Goal: Information Seeking & Learning: Learn about a topic

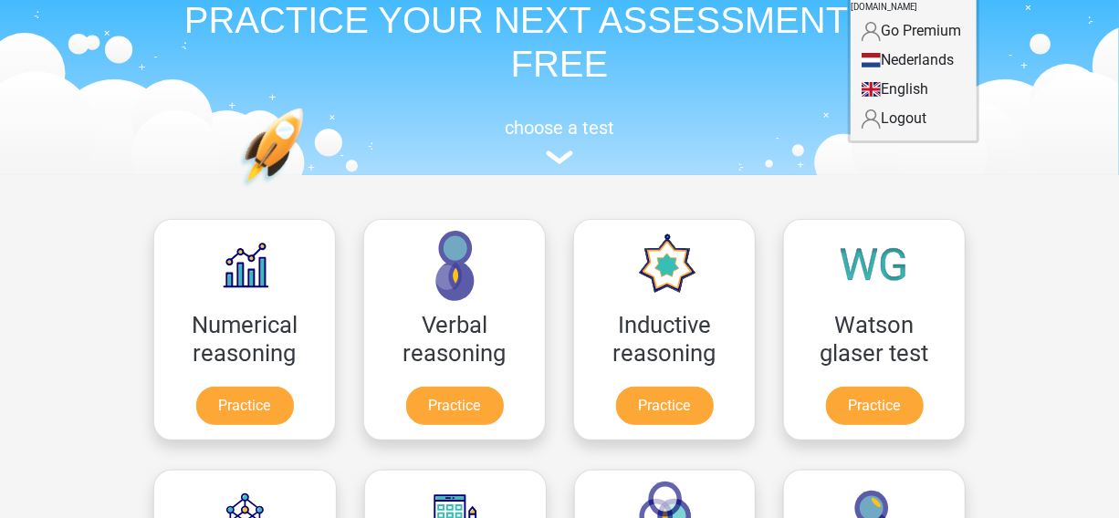
scroll to position [321, 0]
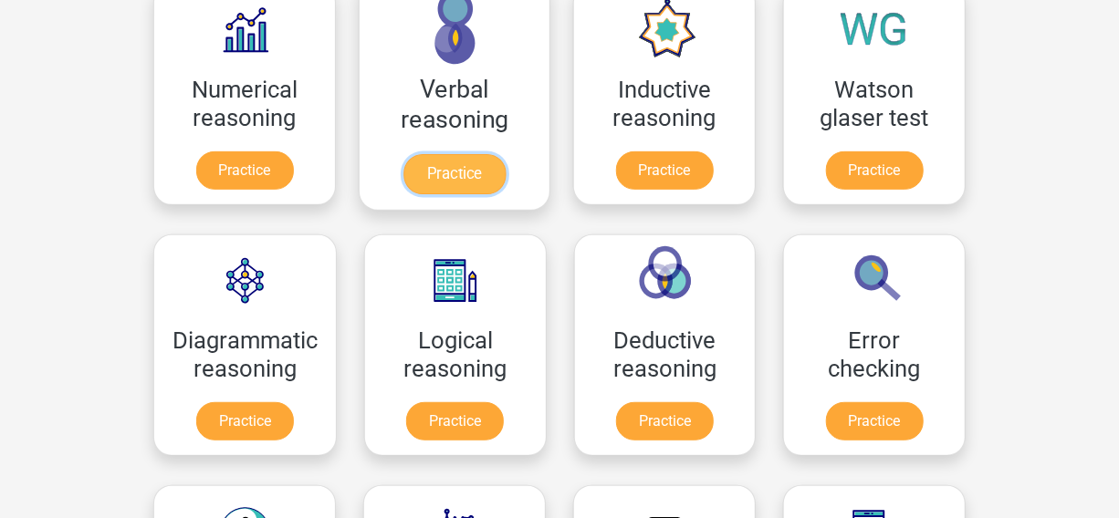
click at [493, 183] on link "Practice" at bounding box center [454, 174] width 102 height 40
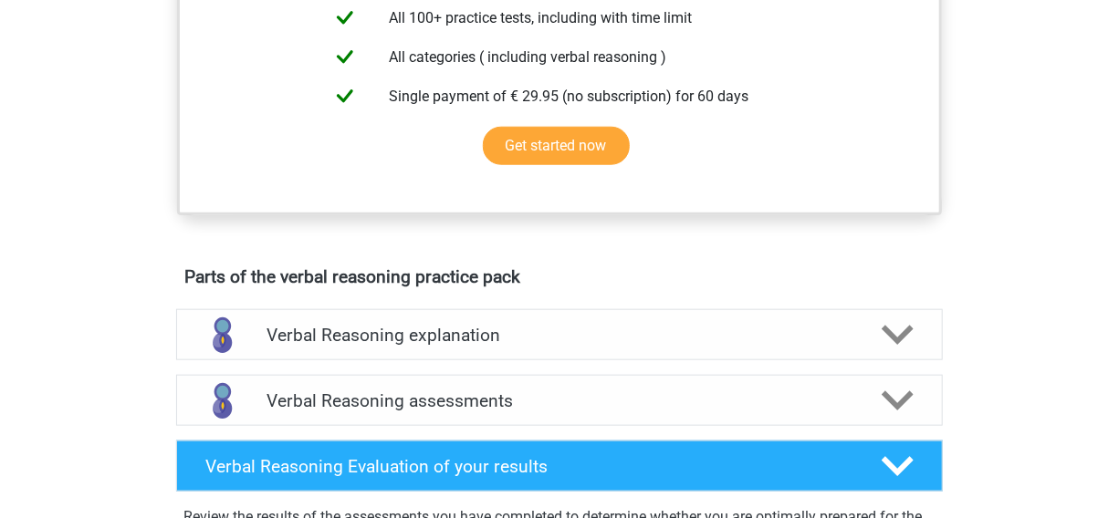
scroll to position [883, 0]
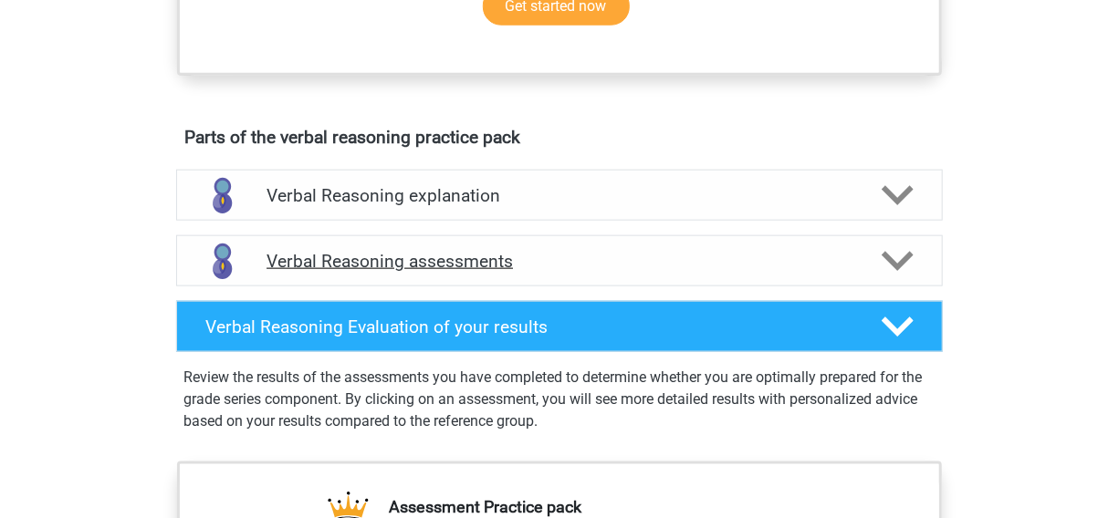
click at [894, 271] on polygon at bounding box center [898, 261] width 32 height 20
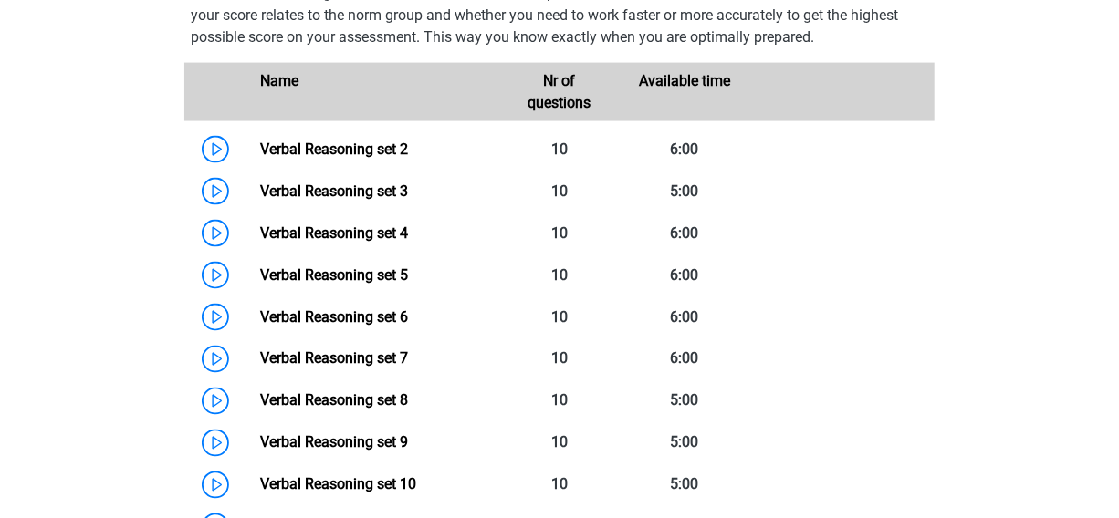
scroll to position [1211, 0]
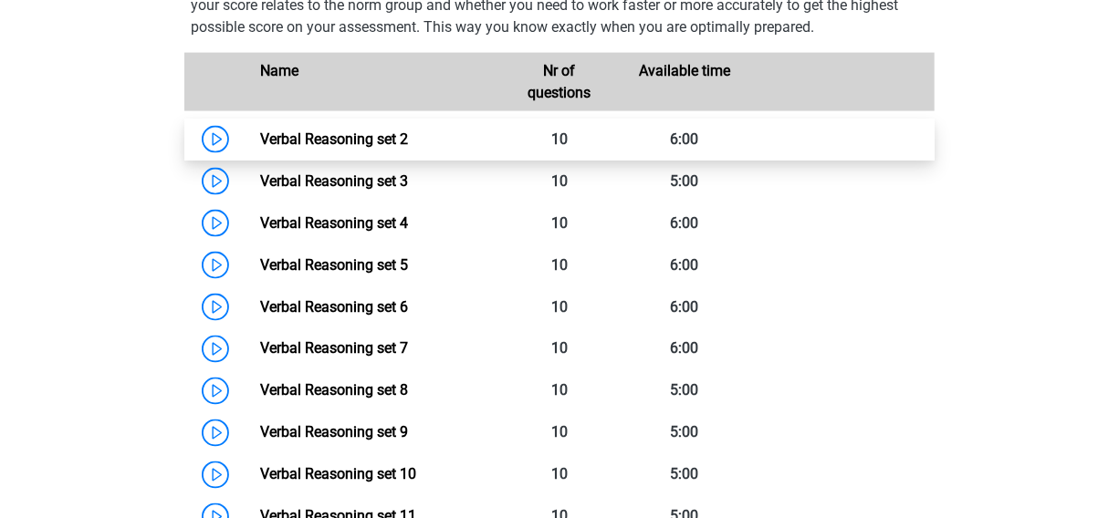
click at [408, 148] on link "Verbal Reasoning set 2" at bounding box center [334, 139] width 148 height 17
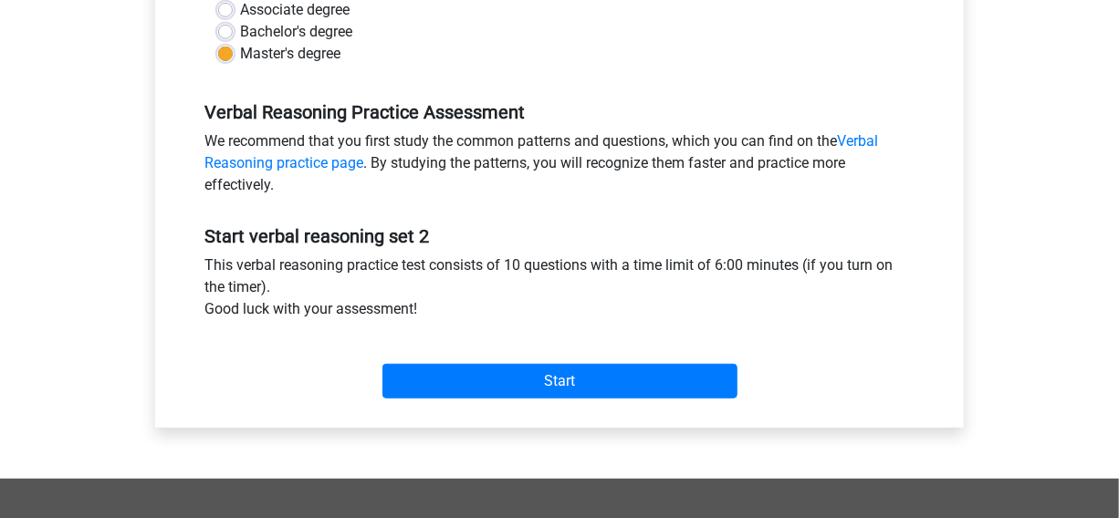
scroll to position [568, 0]
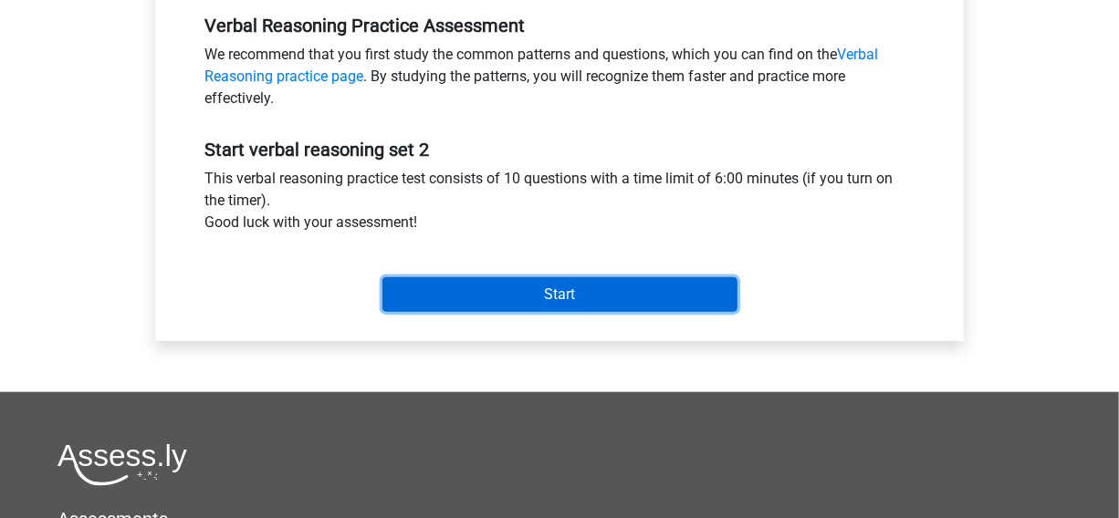
click at [668, 283] on input "Start" at bounding box center [559, 294] width 355 height 35
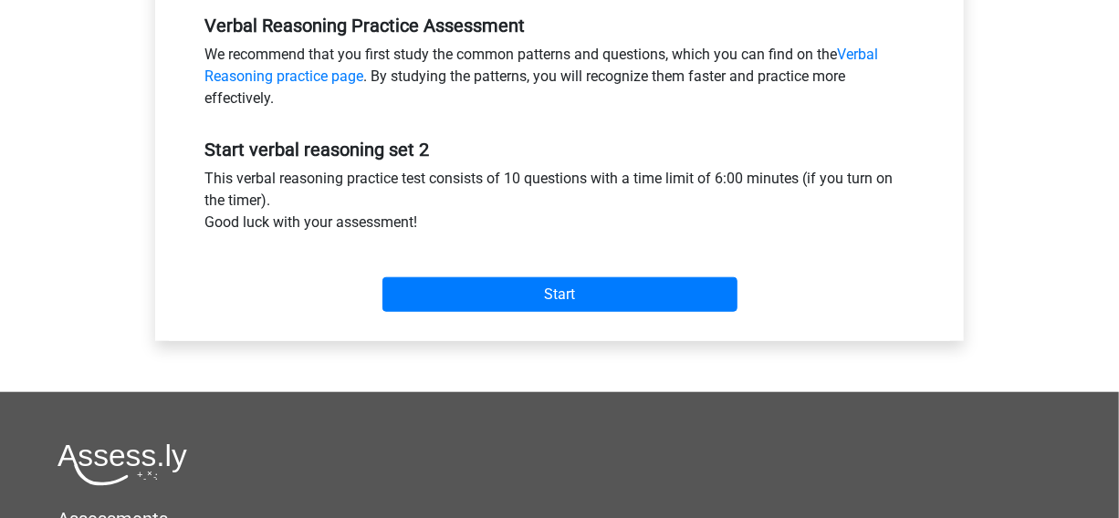
click at [520, 274] on div "Start" at bounding box center [560, 280] width 738 height 64
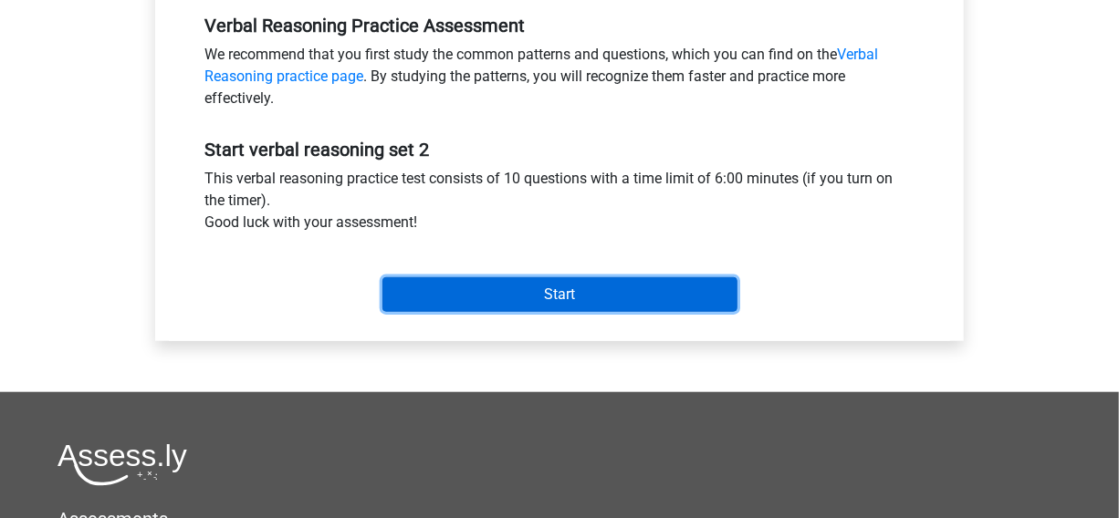
click at [521, 281] on input "Start" at bounding box center [559, 294] width 355 height 35
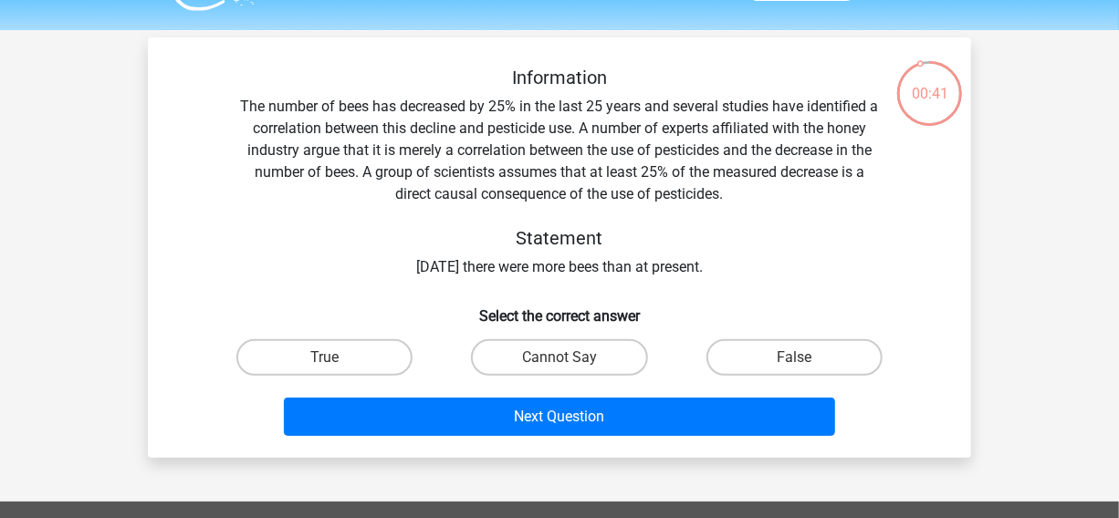
scroll to position [54, 0]
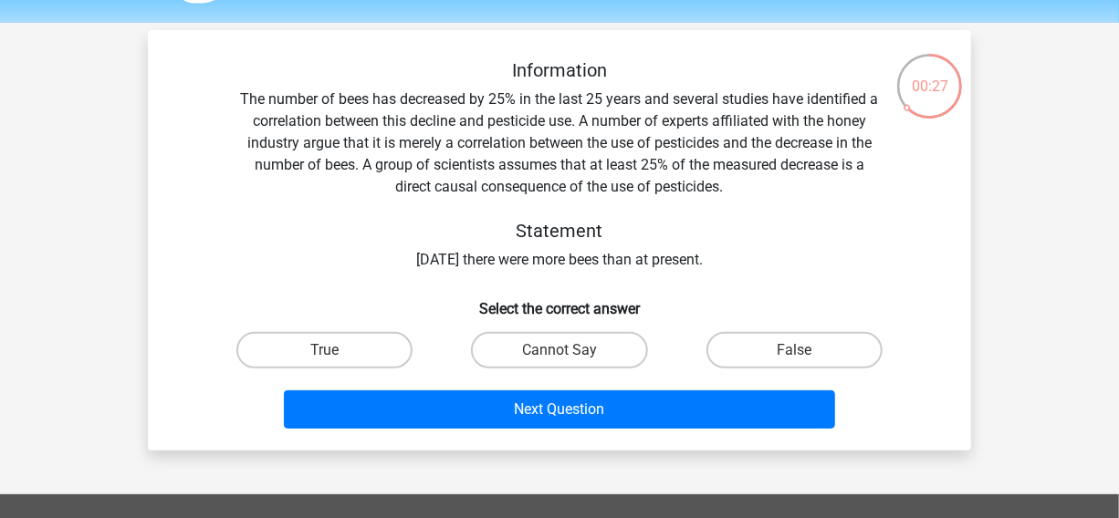
drag, startPoint x: 388, startPoint y: 108, endPoint x: 166, endPoint y: 73, distance: 224.5
click at [166, 73] on div "Information The number of bees has decreased by 25% in the last 25 years and se…" at bounding box center [559, 247] width 809 height 377
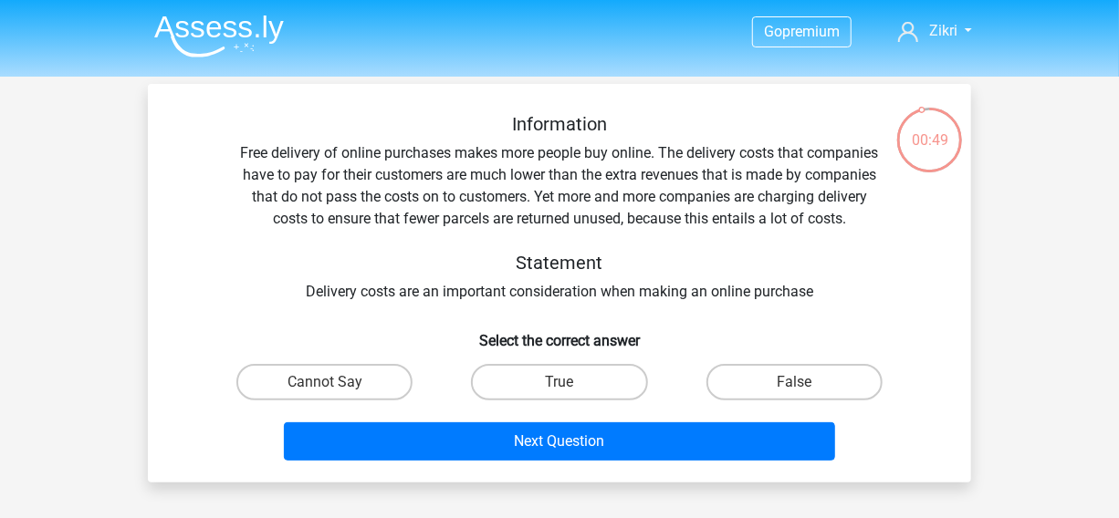
click at [235, 26] on img at bounding box center [219, 36] width 130 height 43
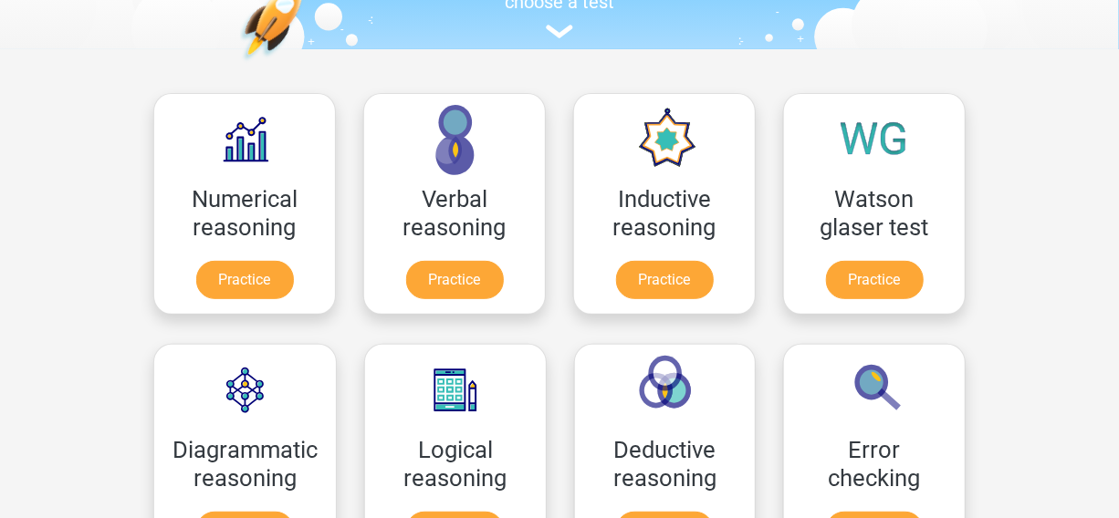
scroll to position [228, 0]
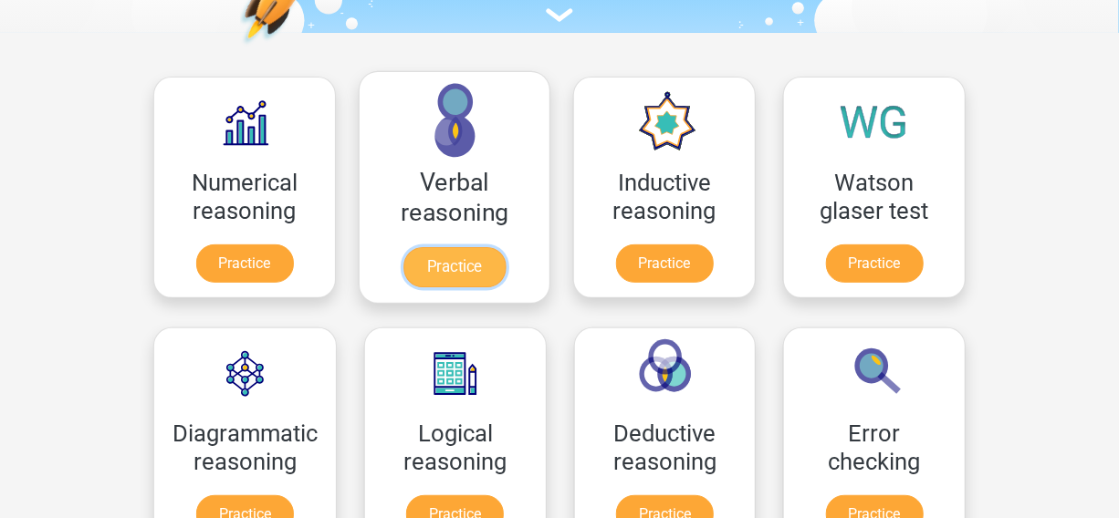
click at [484, 265] on link "Practice" at bounding box center [454, 267] width 102 height 40
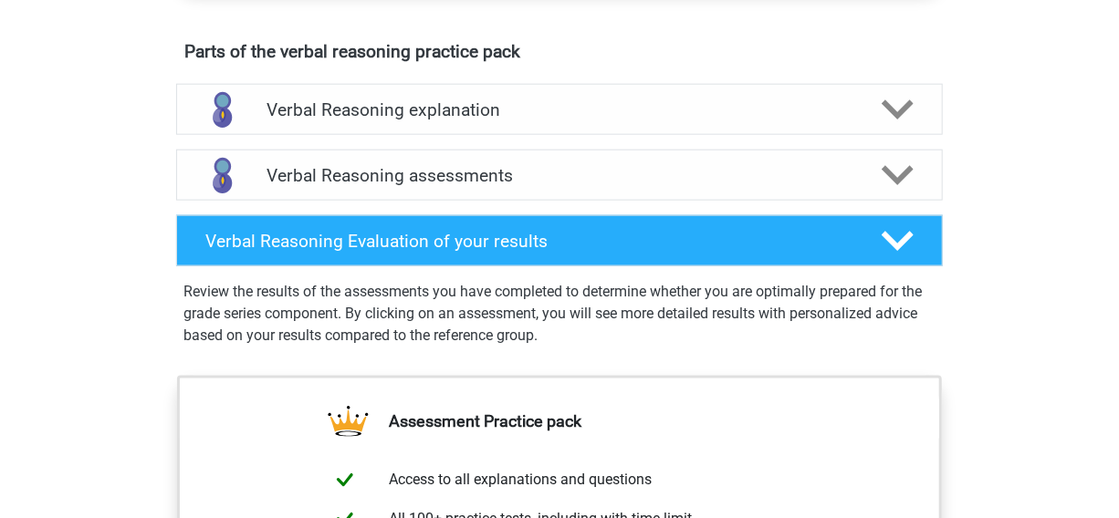
scroll to position [988, 0]
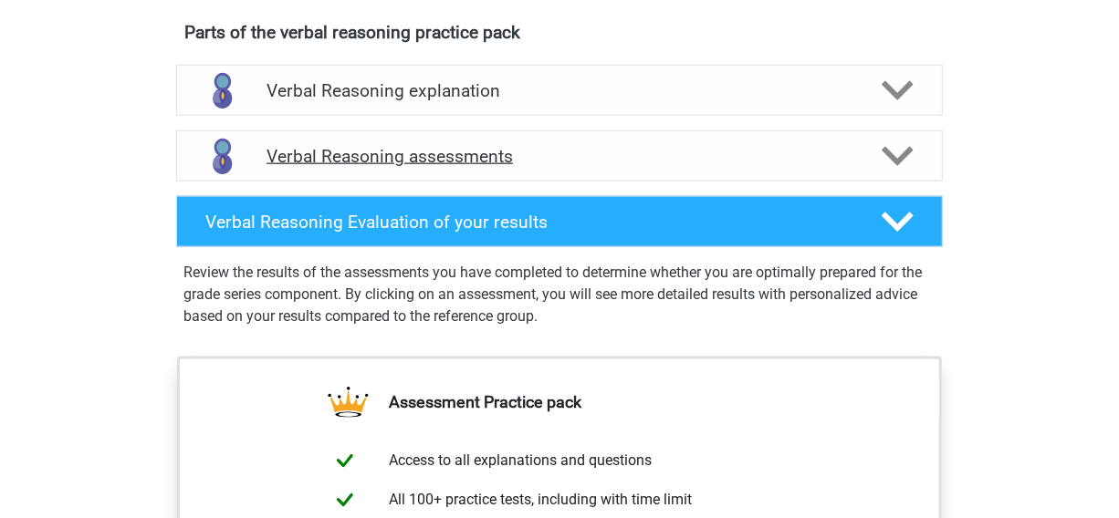
click at [895, 166] on polygon at bounding box center [898, 156] width 32 height 20
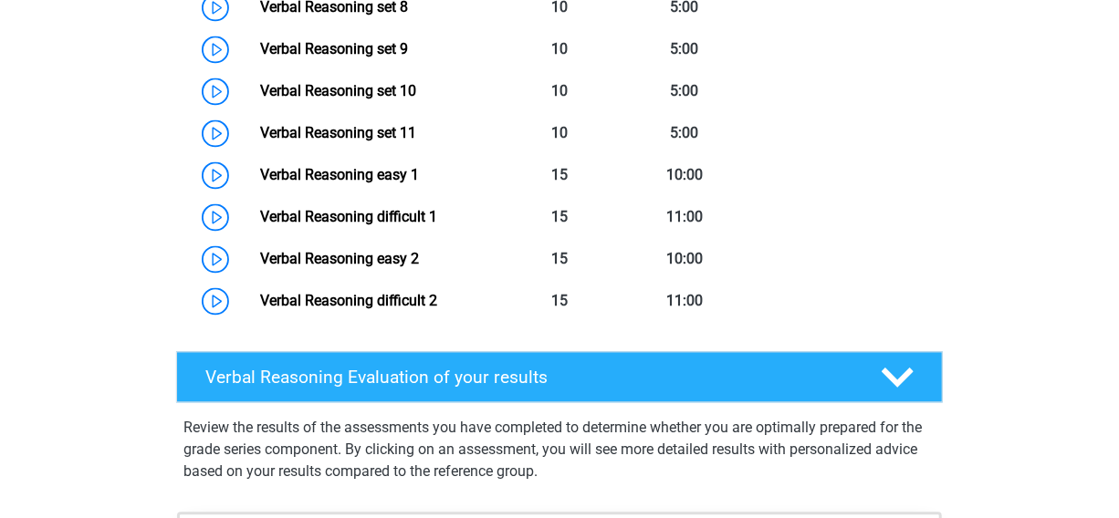
scroll to position [1606, 0]
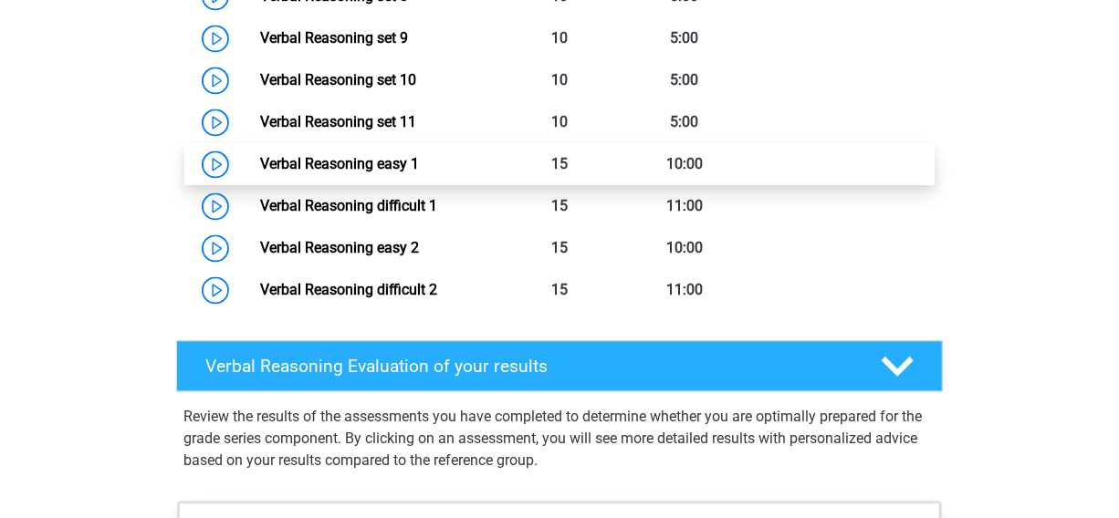
click at [419, 173] on link "Verbal Reasoning easy 1" at bounding box center [339, 163] width 159 height 17
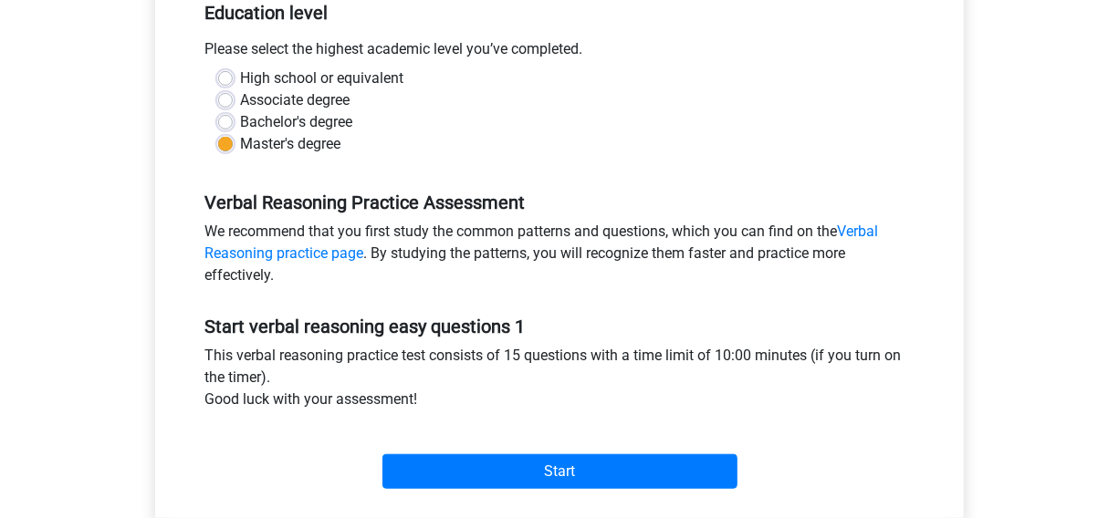
scroll to position [610, 0]
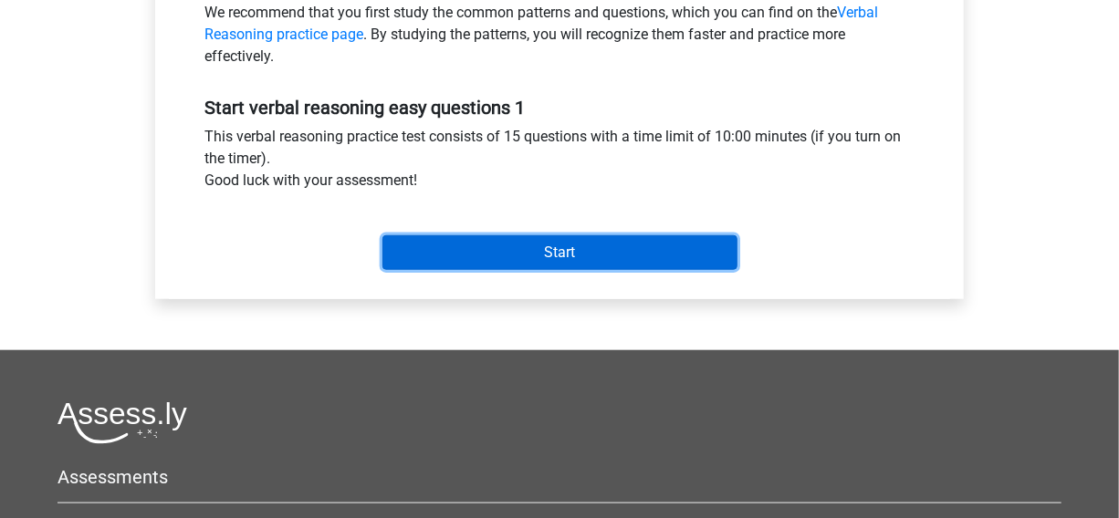
click at [703, 239] on input "Start" at bounding box center [559, 252] width 355 height 35
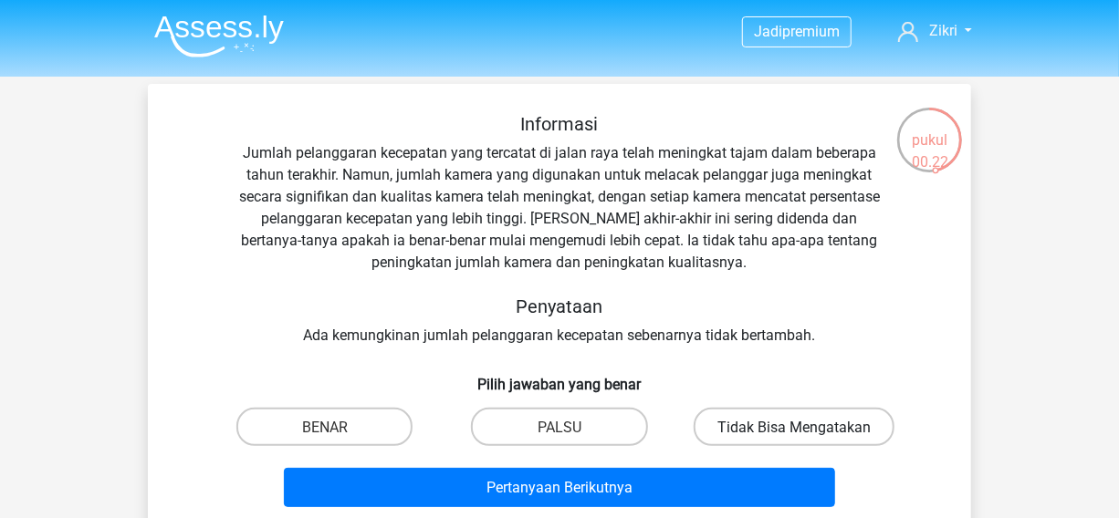
click at [770, 438] on label "Tidak Bisa Mengatakan" at bounding box center [794, 426] width 201 height 37
click at [794, 438] on input "Tidak Bisa Mengatakan" at bounding box center [800, 432] width 12 height 12
radio input "true"
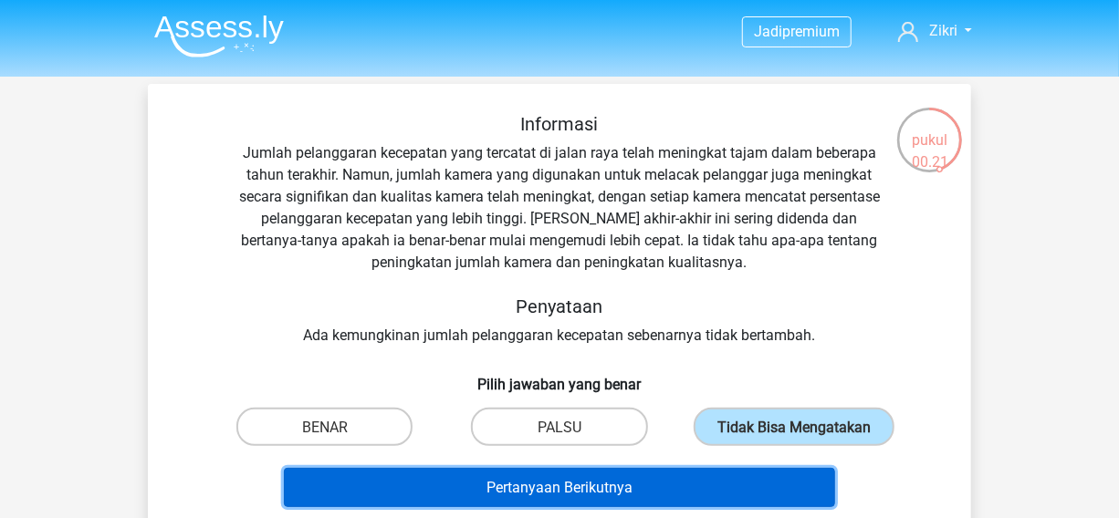
click at [738, 476] on button "Pertanyaan Berikutnya" at bounding box center [560, 487] width 552 height 39
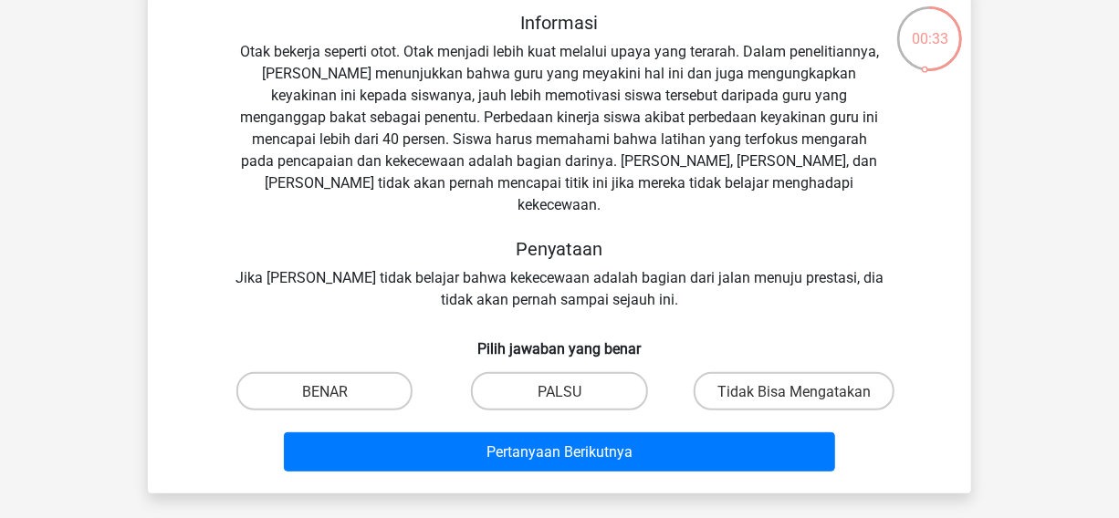
scroll to position [124, 0]
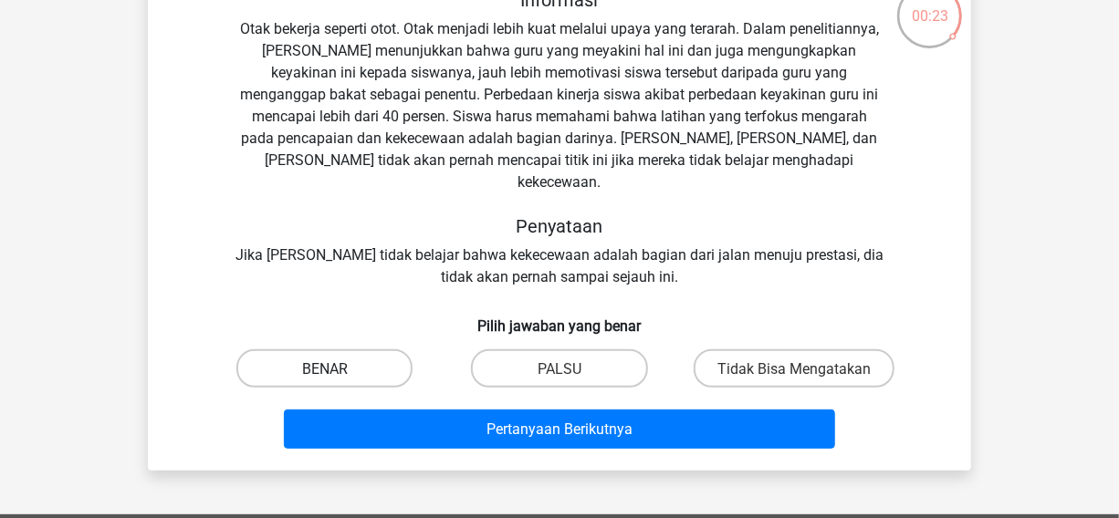
click at [347, 361] on font "BENAR" at bounding box center [325, 369] width 46 height 17
click at [337, 368] on input "BENAR" at bounding box center [331, 374] width 12 height 12
radio input "true"
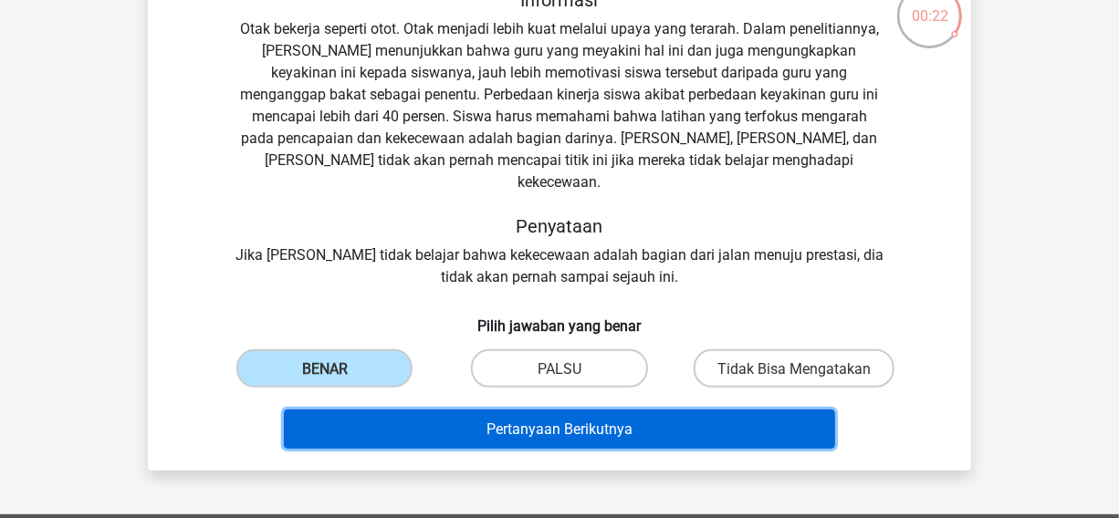
click at [418, 410] on button "Pertanyaan Berikutnya" at bounding box center [560, 429] width 552 height 39
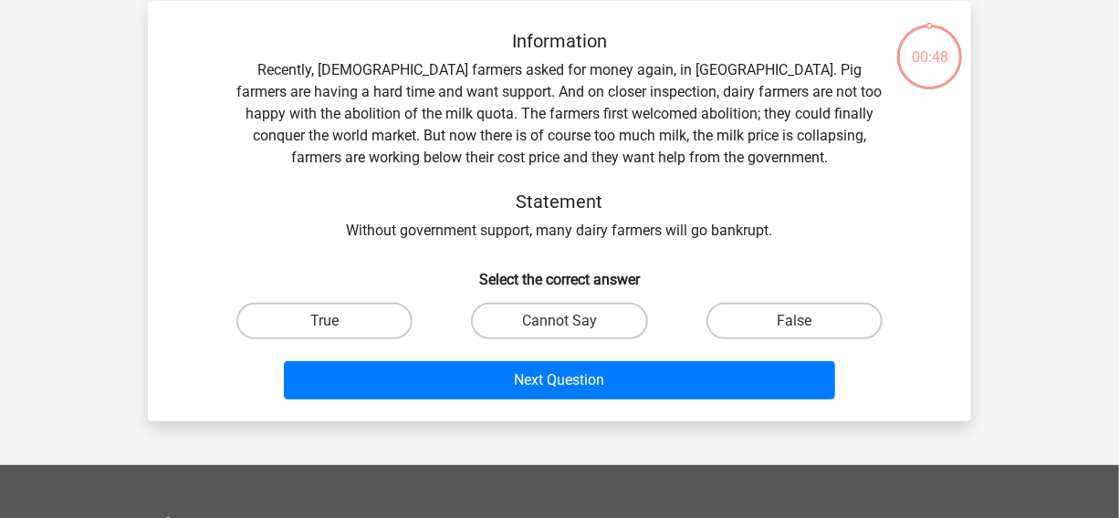
scroll to position [61, 0]
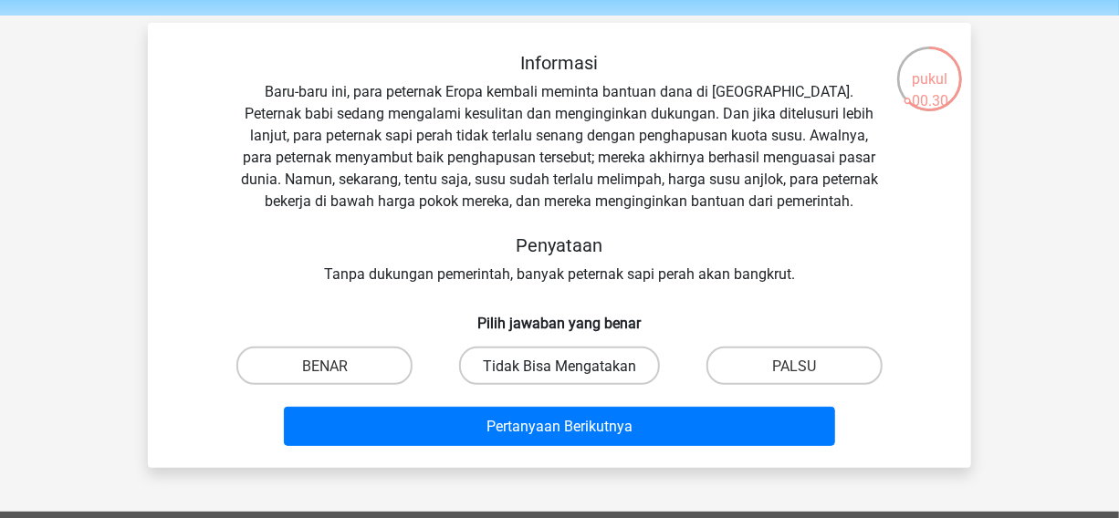
click at [592, 355] on label "Tidak Bisa Mengatakan" at bounding box center [559, 365] width 201 height 37
click at [571, 365] on input "Tidak Bisa Mengatakan" at bounding box center [566, 371] width 12 height 12
radio input "true"
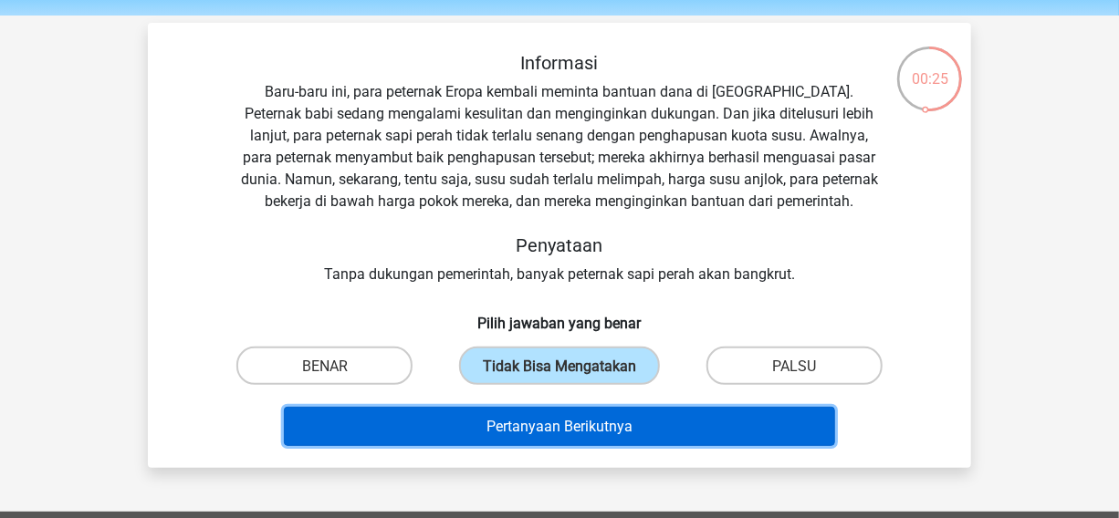
click at [589, 415] on button "Pertanyaan Berikutnya" at bounding box center [560, 426] width 552 height 39
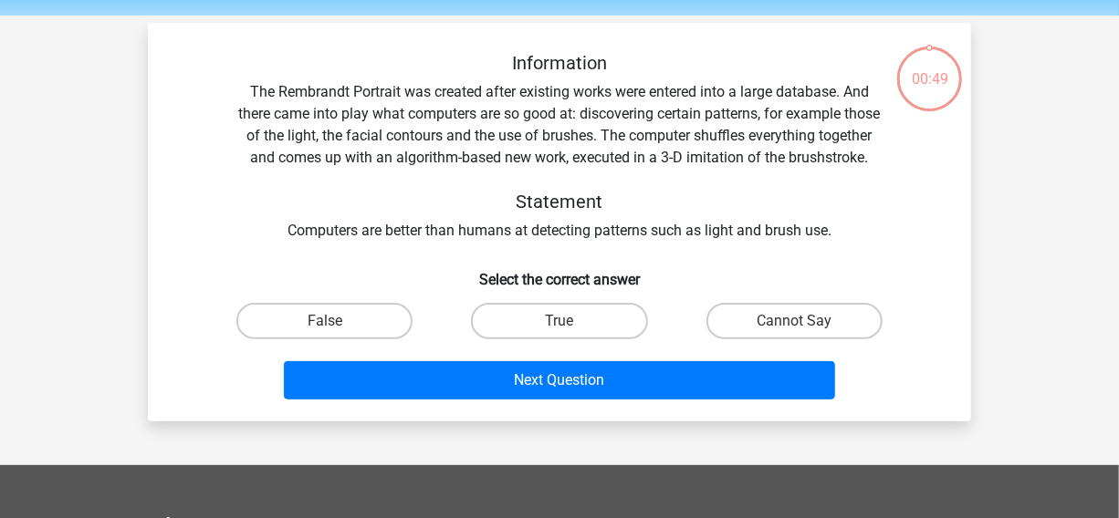
scroll to position [83, 0]
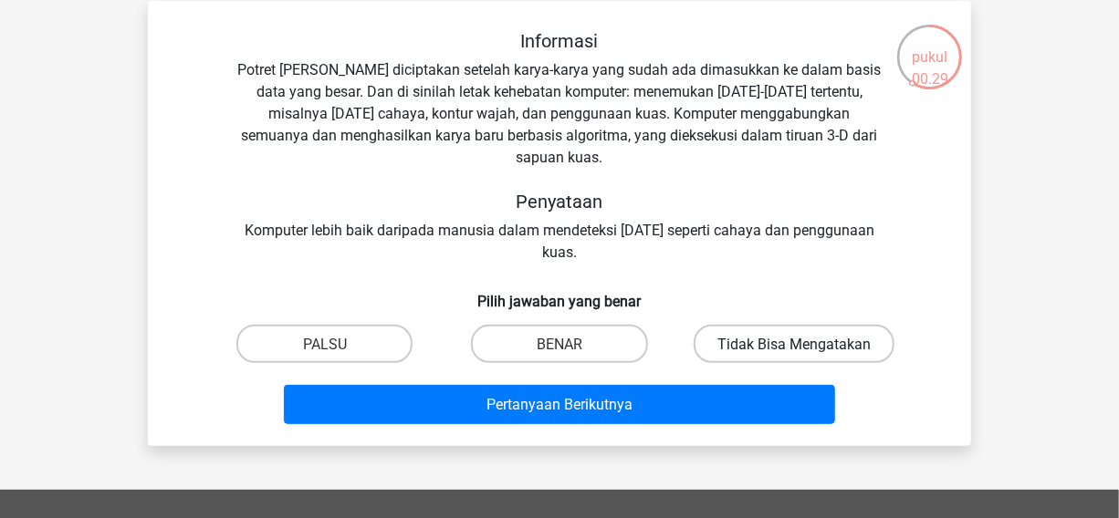
click at [759, 336] on font "Tidak Bisa Mengatakan" at bounding box center [793, 344] width 153 height 17
click at [794, 343] on input "Tidak Bisa Mengatakan" at bounding box center [800, 349] width 12 height 12
radio input "true"
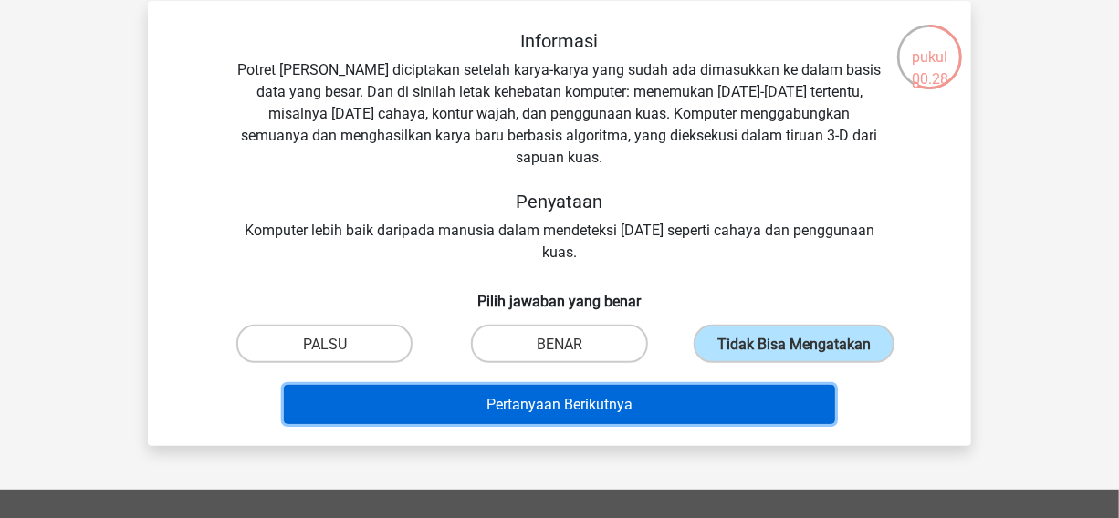
click at [691, 385] on button "Pertanyaan Berikutnya" at bounding box center [560, 404] width 552 height 39
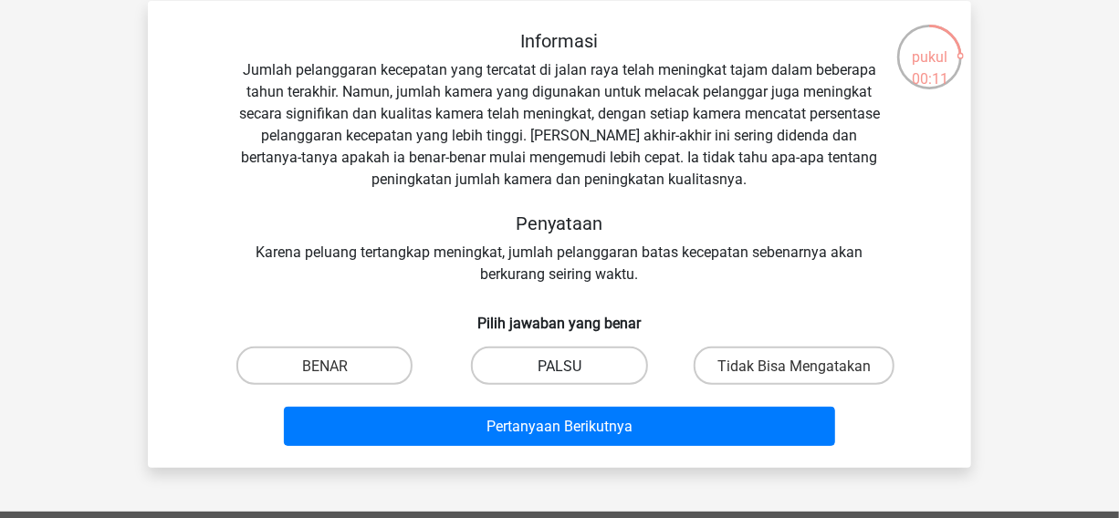
click at [548, 353] on label "PALSU" at bounding box center [559, 365] width 176 height 37
click at [560, 365] on input "PALSU" at bounding box center [566, 371] width 12 height 12
radio input "true"
click at [730, 382] on label "Tidak Bisa Mengatakan" at bounding box center [794, 365] width 201 height 37
click at [794, 377] on input "Tidak Bisa Mengatakan" at bounding box center [800, 371] width 12 height 12
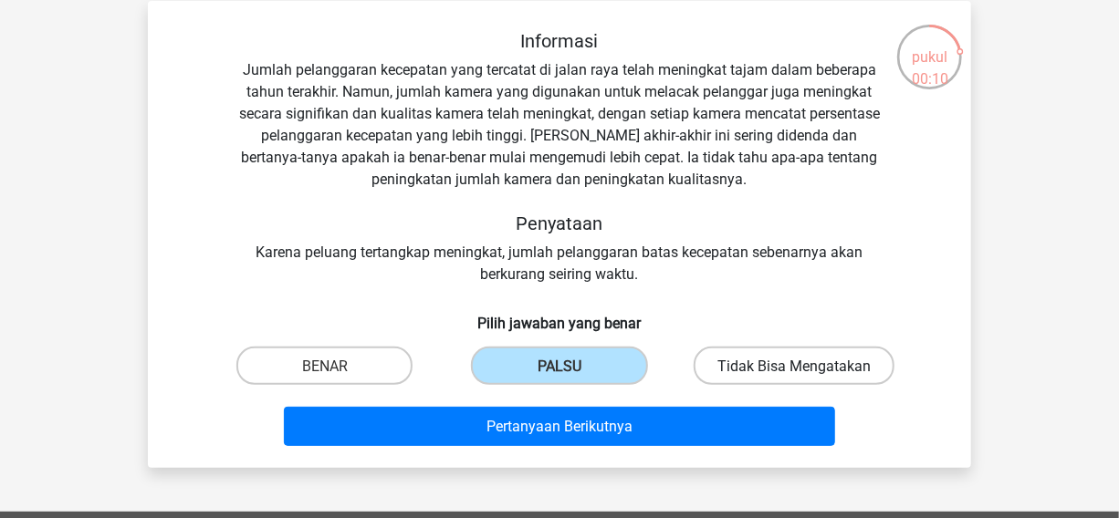
radio input "true"
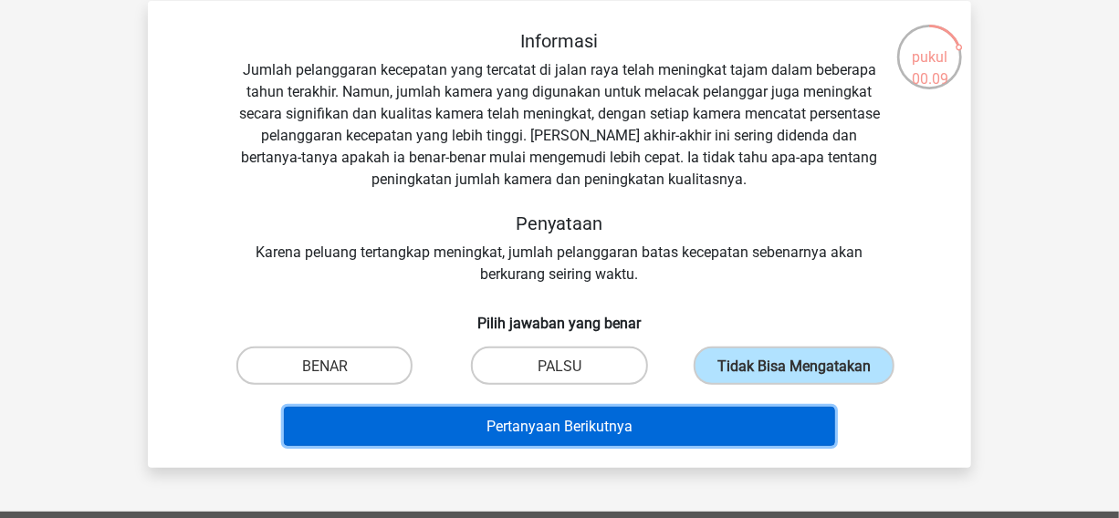
click at [706, 407] on button "Pertanyaan Berikutnya" at bounding box center [560, 426] width 552 height 39
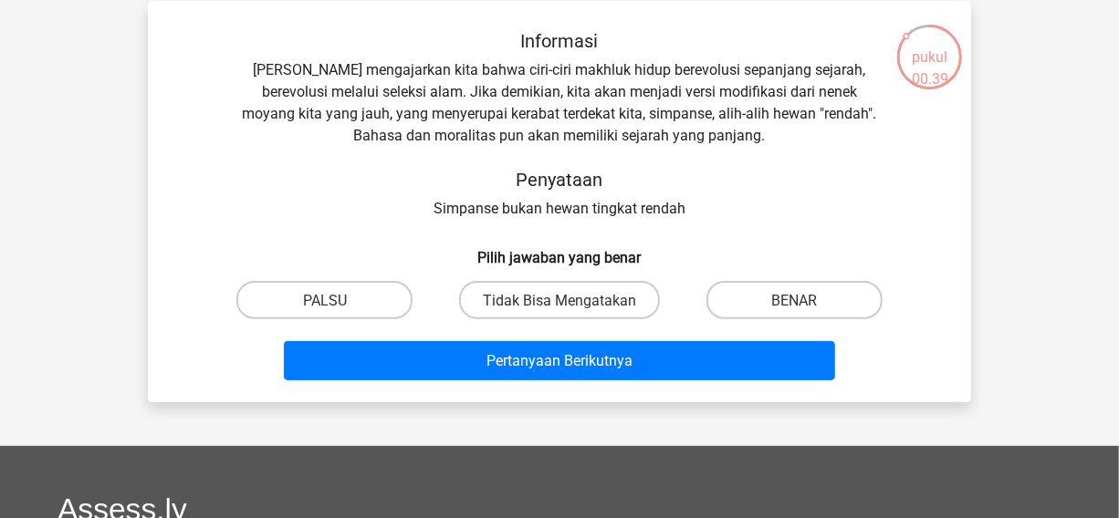
click at [602, 109] on font "Darwin mengajarkan kita bahwa ciri-ciri makhluk hidup berevolusi sepanjang seja…" at bounding box center [560, 102] width 634 height 83
click at [793, 298] on font "BENAR" at bounding box center [794, 300] width 46 height 17
click at [794, 299] on input "BENAR" at bounding box center [800, 305] width 12 height 12
radio input "true"
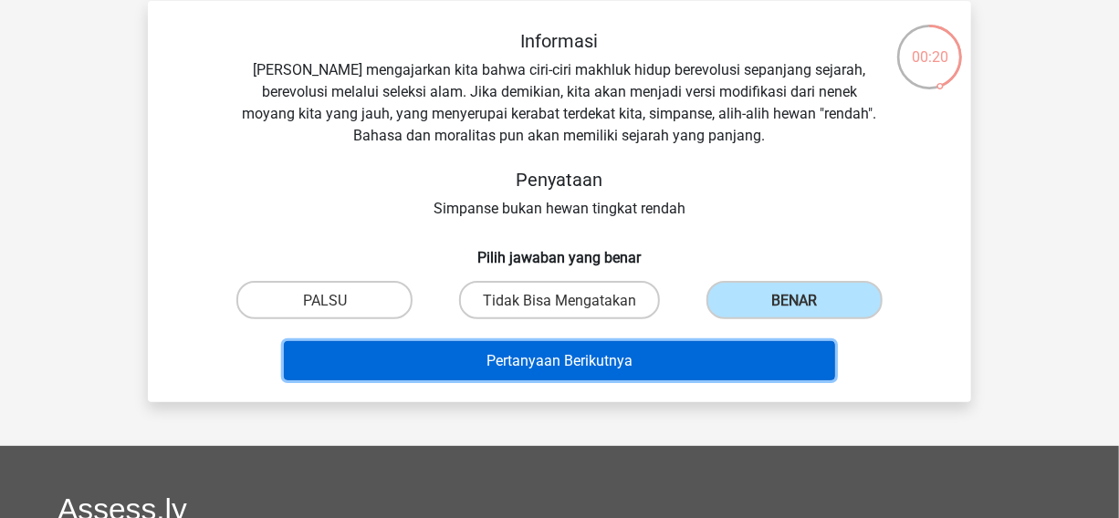
click at [749, 353] on button "Pertanyaan Berikutnya" at bounding box center [560, 360] width 552 height 39
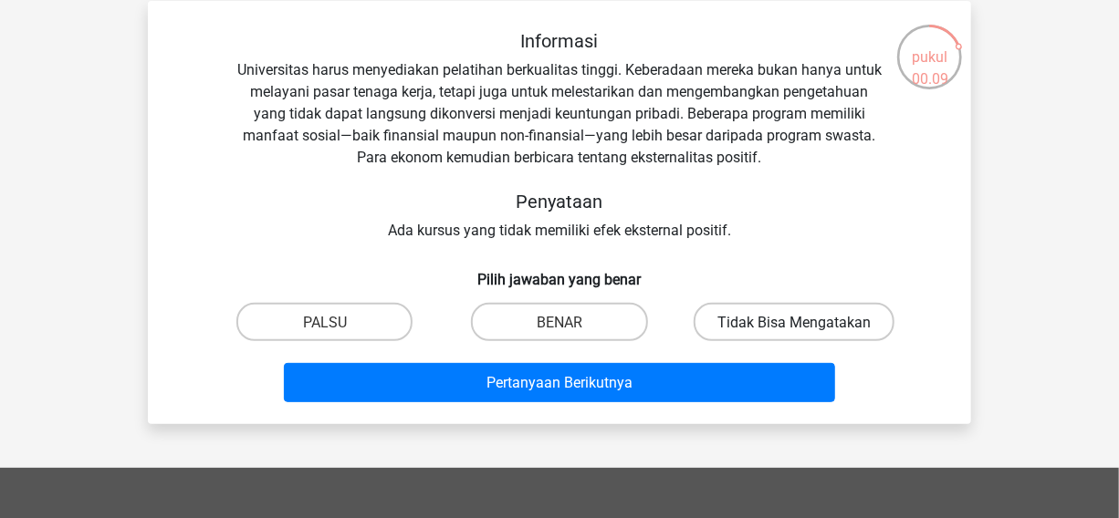
click at [732, 326] on font "Tidak Bisa Mengatakan" at bounding box center [793, 322] width 153 height 17
click at [794, 326] on input "Tidak Bisa Mengatakan" at bounding box center [800, 327] width 12 height 12
radio input "true"
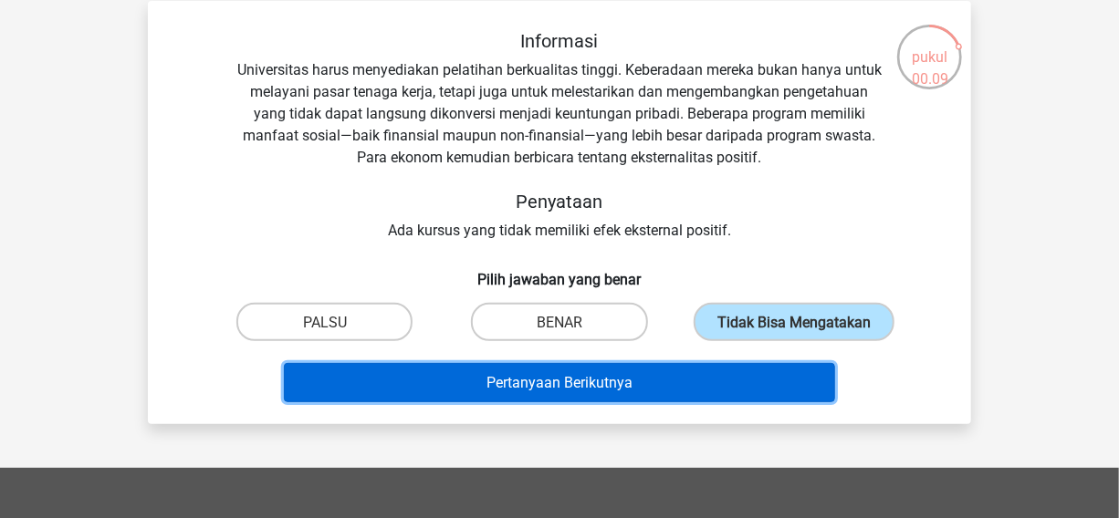
click at [692, 370] on button "Pertanyaan Berikutnya" at bounding box center [560, 382] width 552 height 39
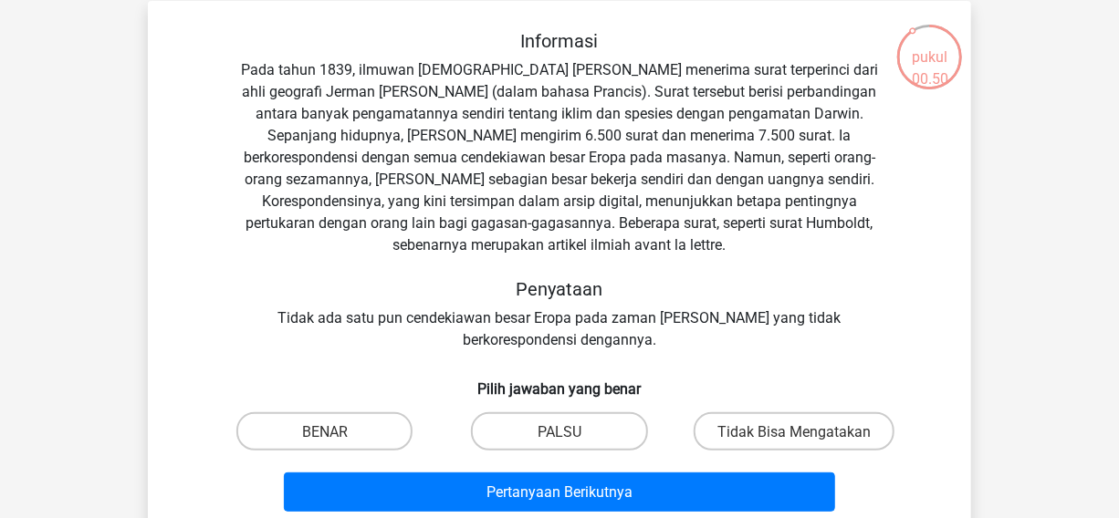
click at [758, 354] on div "Informasi Pada tahun 1839, ilmuwan Inggris Charles Darwin menerima surat terper…" at bounding box center [559, 274] width 809 height 488
click at [674, 173] on font "Pada tahun 1839, ilmuwan Inggris Charles Darwin menerima surat terperinci dari …" at bounding box center [559, 157] width 637 height 193
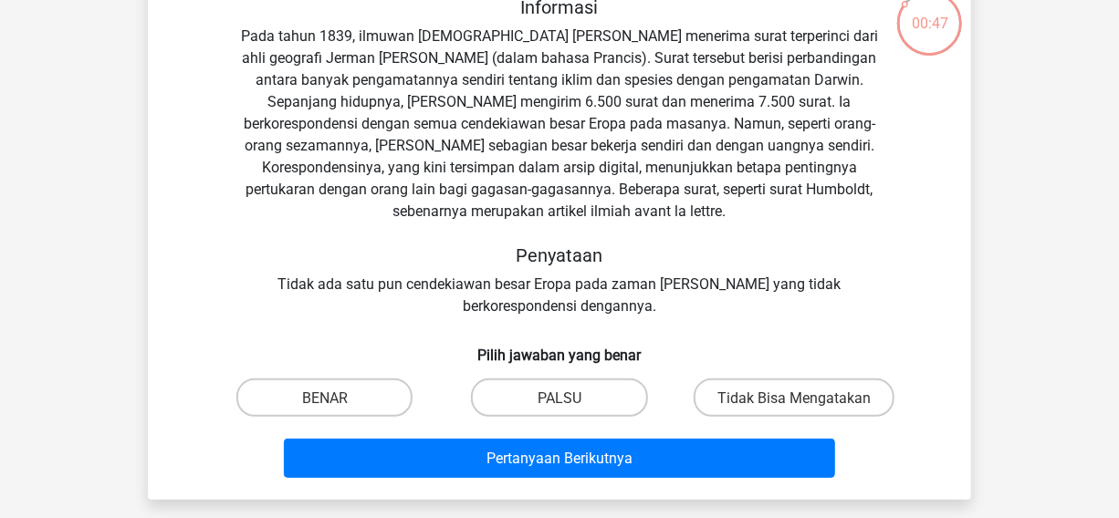
click at [569, 401] on input "PALSU" at bounding box center [566, 403] width 12 height 12
radio input "true"
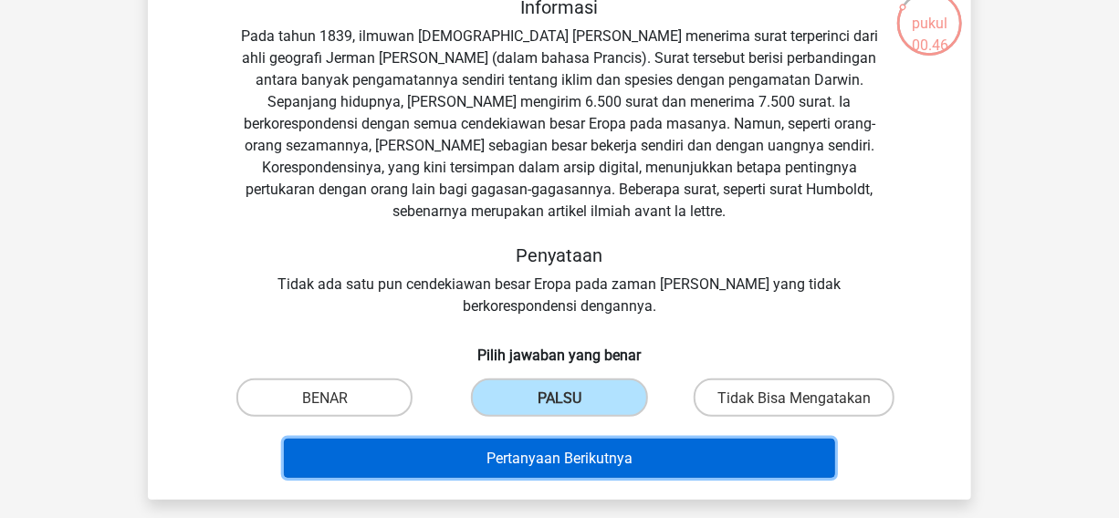
click at [559, 465] on font "Pertanyaan Berikutnya" at bounding box center [560, 458] width 146 height 17
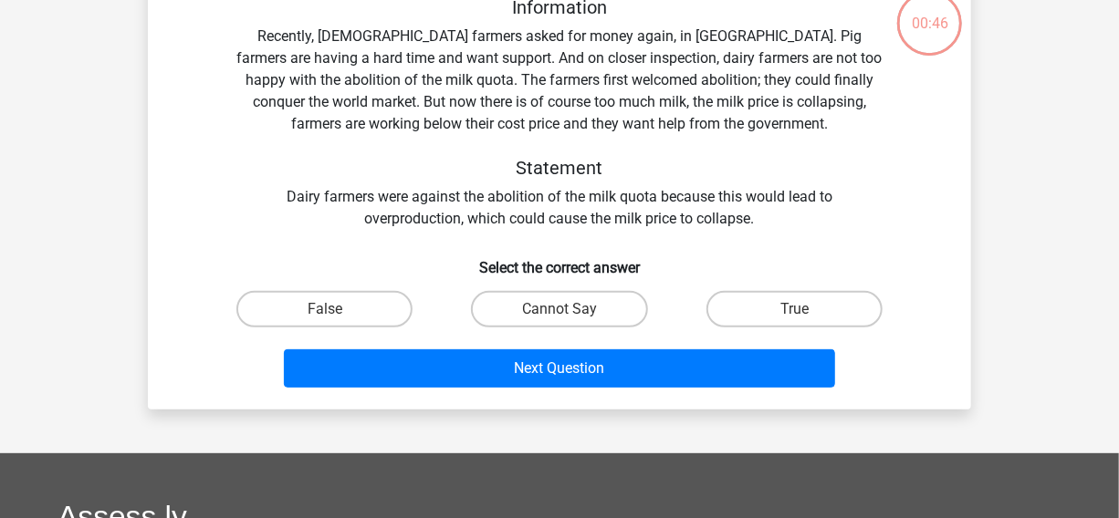
scroll to position [83, 0]
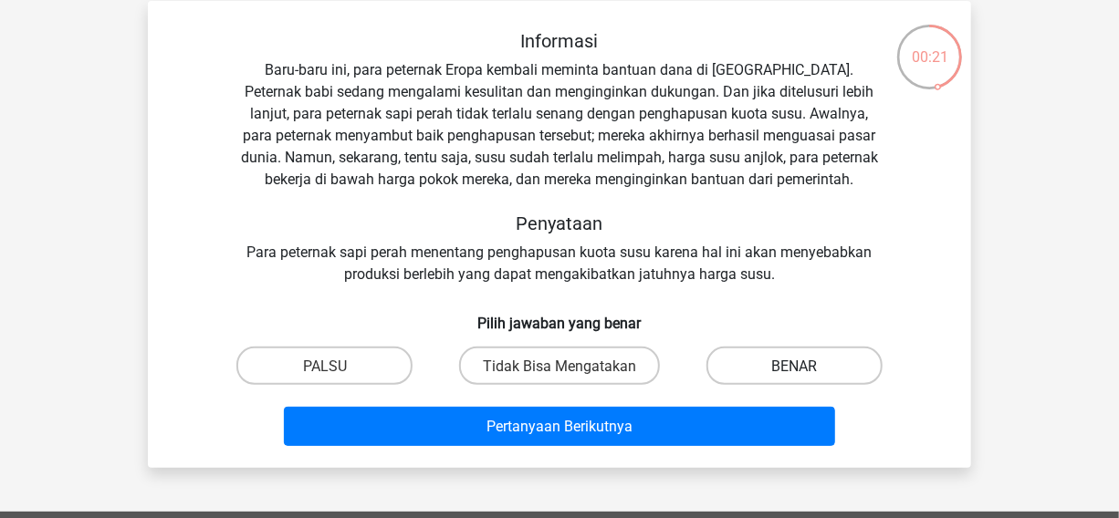
click at [775, 377] on label "BENAR" at bounding box center [794, 365] width 176 height 37
click at [794, 377] on input "BENAR" at bounding box center [800, 371] width 12 height 12
radio input "true"
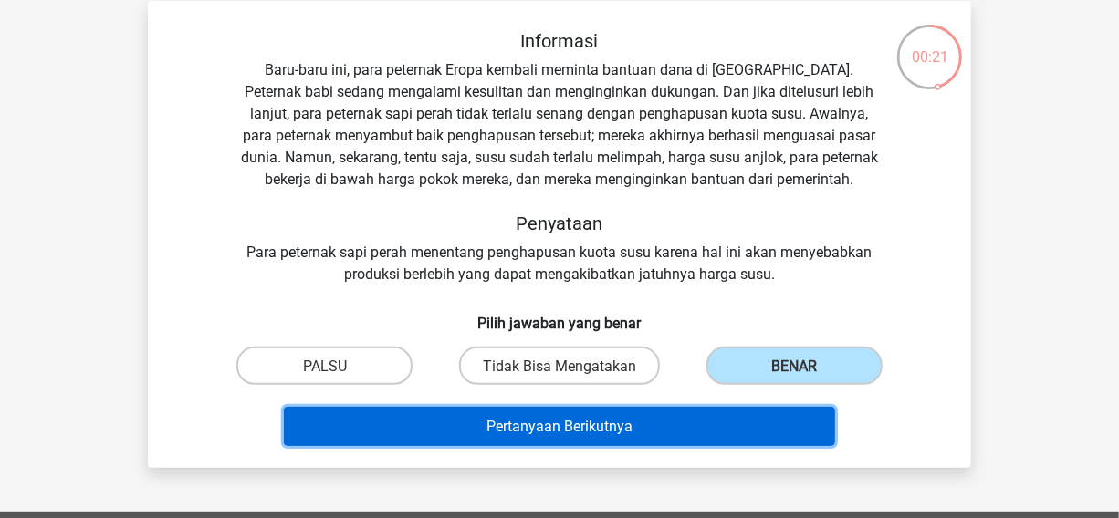
click at [744, 419] on button "Pertanyaan Berikutnya" at bounding box center [560, 426] width 552 height 39
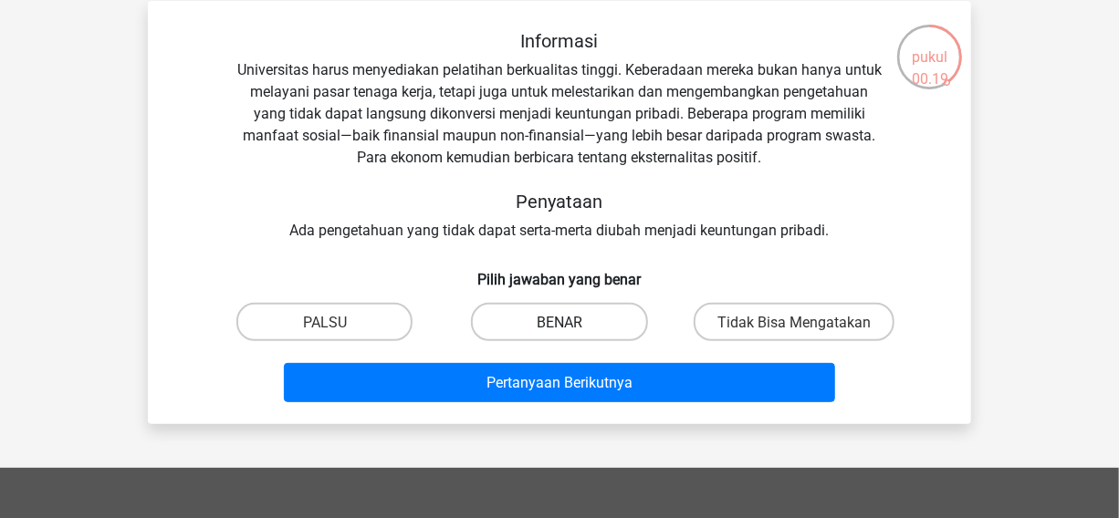
click at [600, 316] on label "BENAR" at bounding box center [559, 321] width 176 height 37
click at [571, 321] on input "BENAR" at bounding box center [566, 327] width 12 height 12
radio input "true"
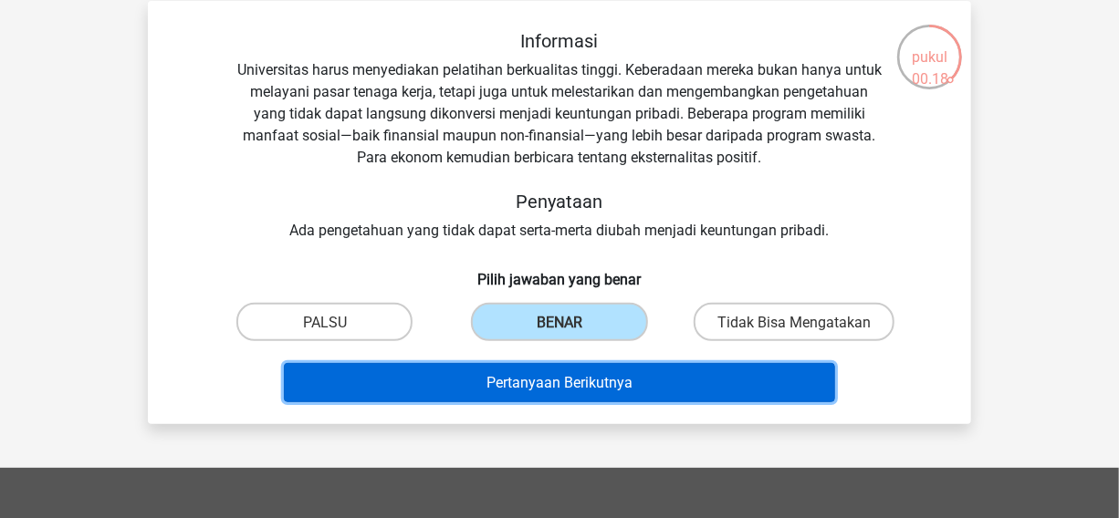
click at [569, 384] on font "Pertanyaan Berikutnya" at bounding box center [560, 382] width 146 height 17
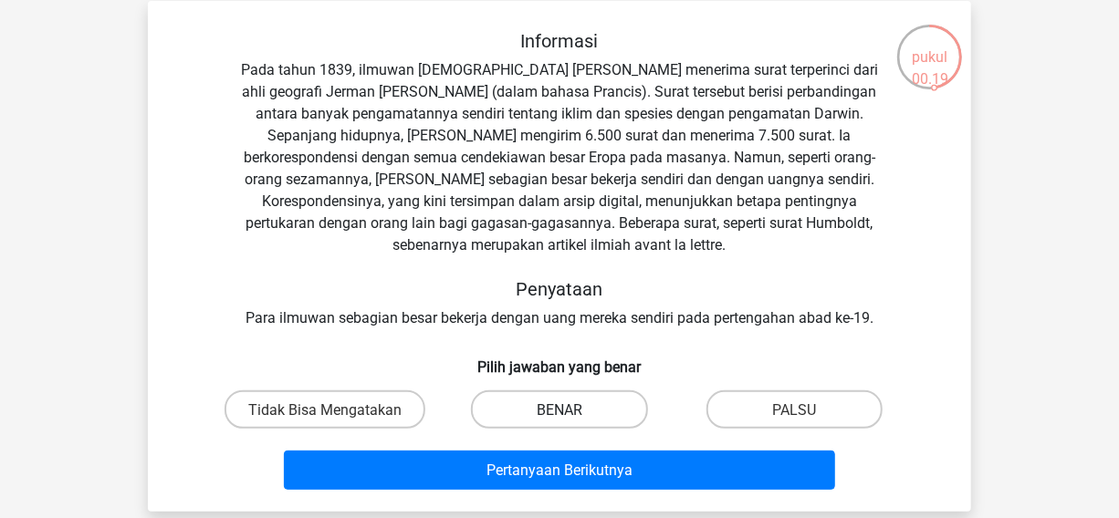
click at [569, 423] on label "BENAR" at bounding box center [559, 409] width 176 height 37
click at [569, 421] on input "BENAR" at bounding box center [566, 415] width 12 height 12
radio input "true"
click at [555, 491] on div "Pertanyaan Berikutnya" at bounding box center [559, 474] width 705 height 47
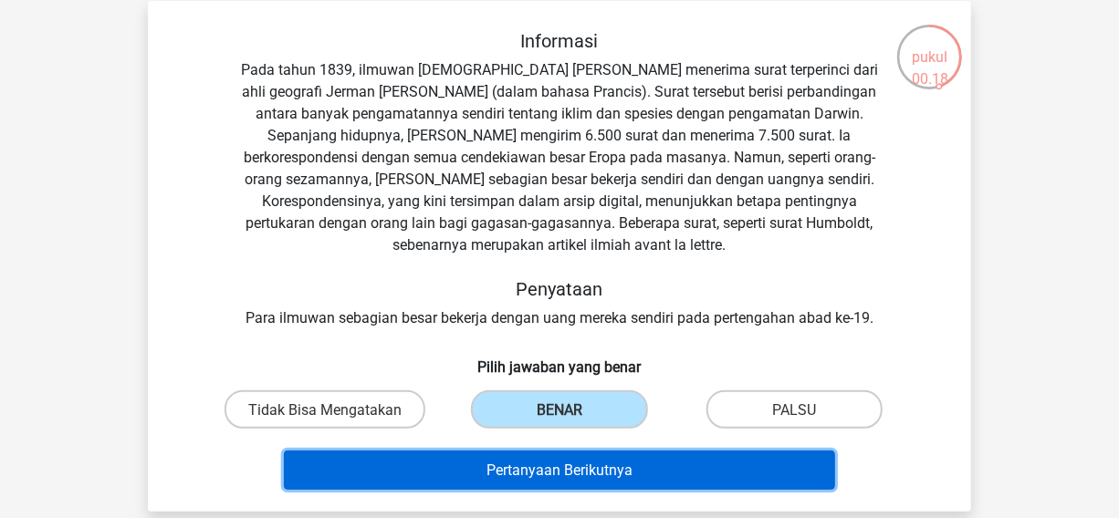
click at [557, 483] on button "Pertanyaan Berikutnya" at bounding box center [560, 470] width 552 height 39
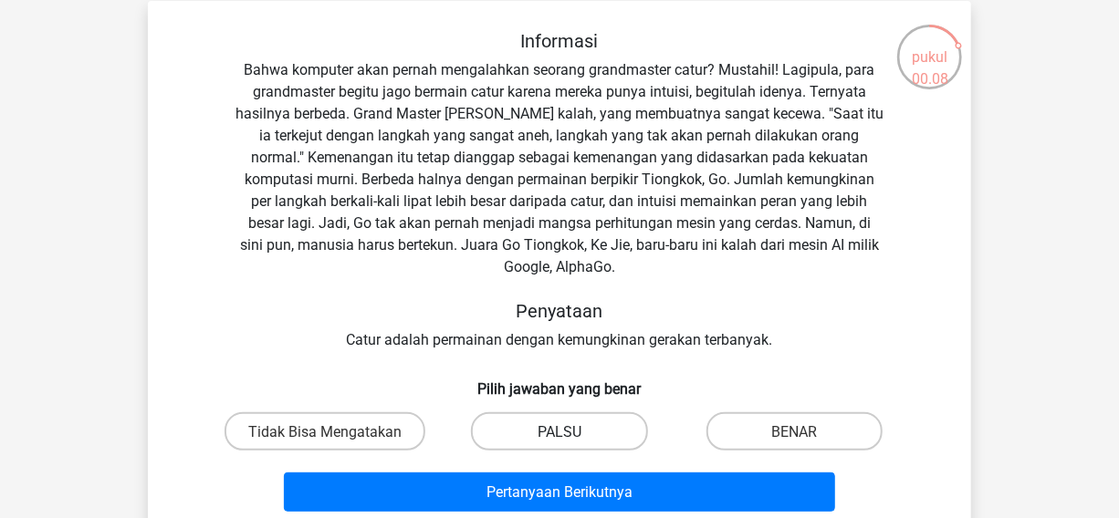
click at [594, 413] on label "PALSU" at bounding box center [559, 431] width 176 height 37
click at [571, 431] on input "PALSU" at bounding box center [566, 437] width 12 height 12
radio input "true"
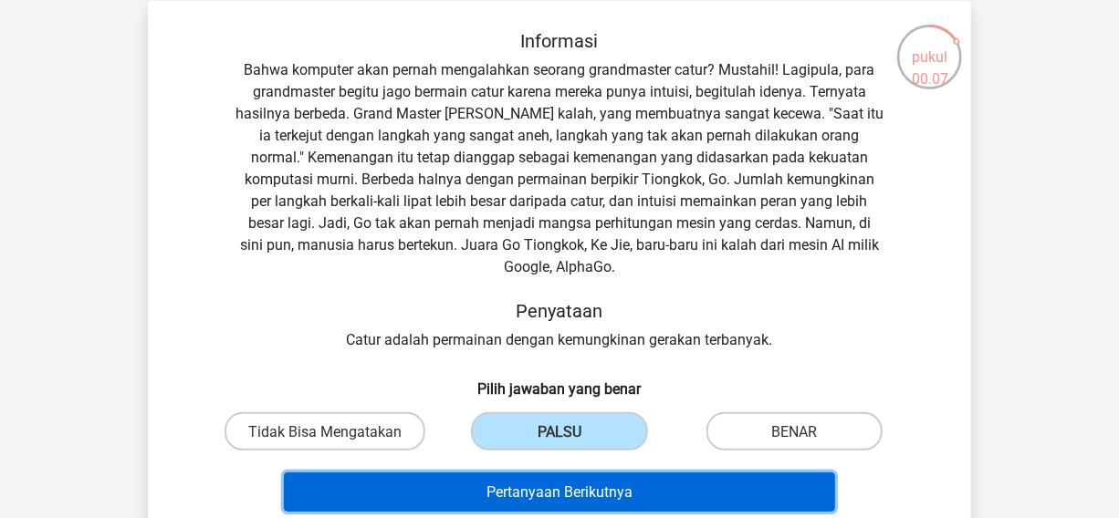
click at [563, 484] on font "Pertanyaan Berikutnya" at bounding box center [560, 492] width 146 height 17
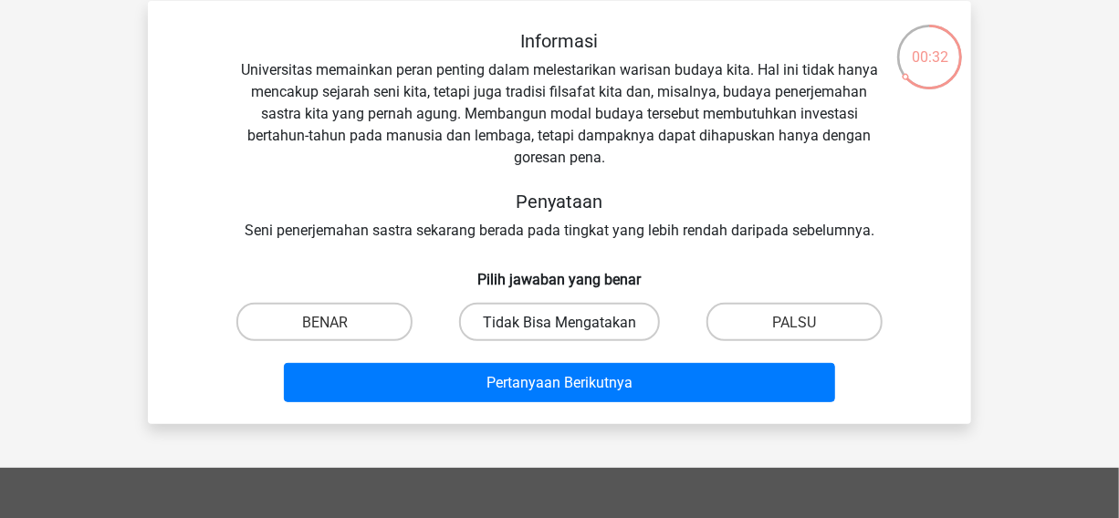
click at [646, 319] on label "Tidak Bisa Mengatakan" at bounding box center [559, 321] width 201 height 37
click at [571, 321] on input "Tidak Bisa Mengatakan" at bounding box center [566, 327] width 12 height 12
radio input "true"
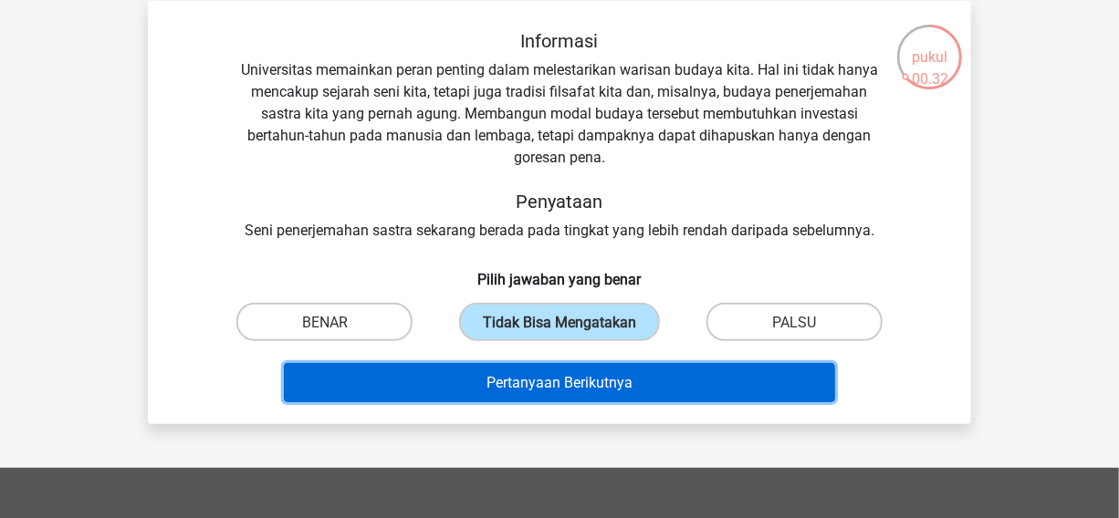
click at [624, 388] on font "Pertanyaan Berikutnya" at bounding box center [560, 382] width 146 height 17
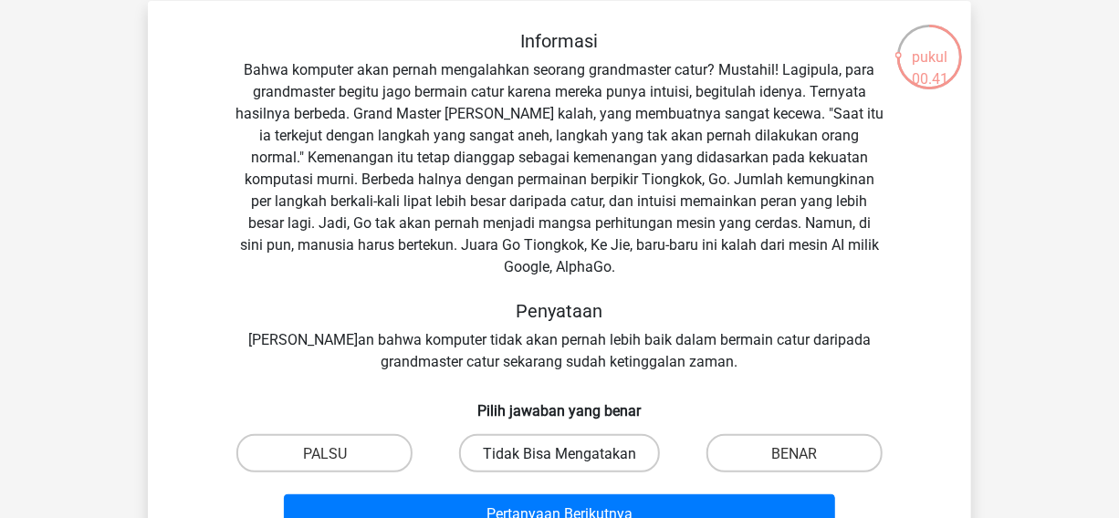
click at [604, 445] on font "Tidak Bisa Mengatakan" at bounding box center [559, 453] width 153 height 17
click at [571, 453] on input "Tidak Bisa Mengatakan" at bounding box center [566, 459] width 12 height 12
radio input "true"
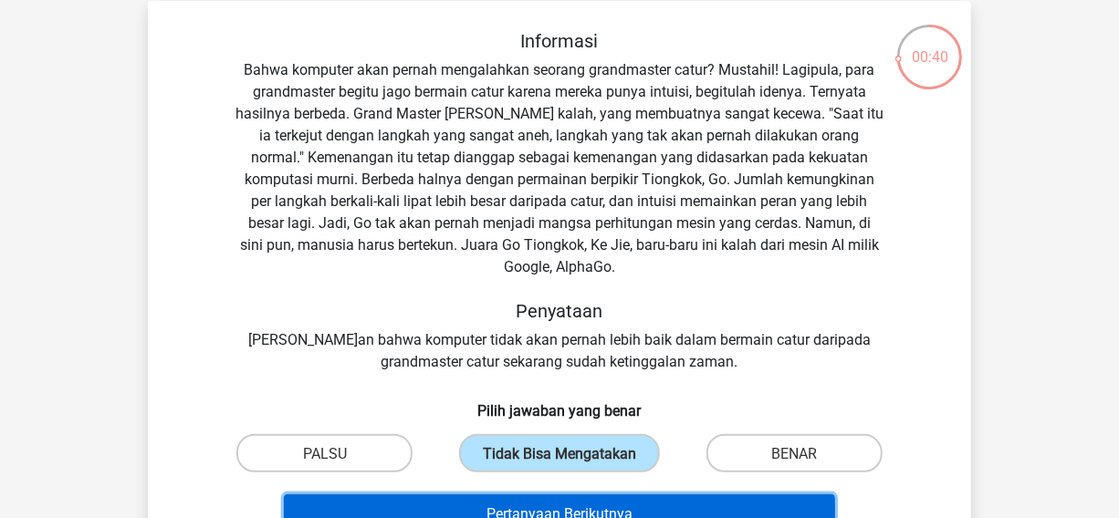
click at [598, 506] on font "Pertanyaan Berikutnya" at bounding box center [560, 514] width 146 height 17
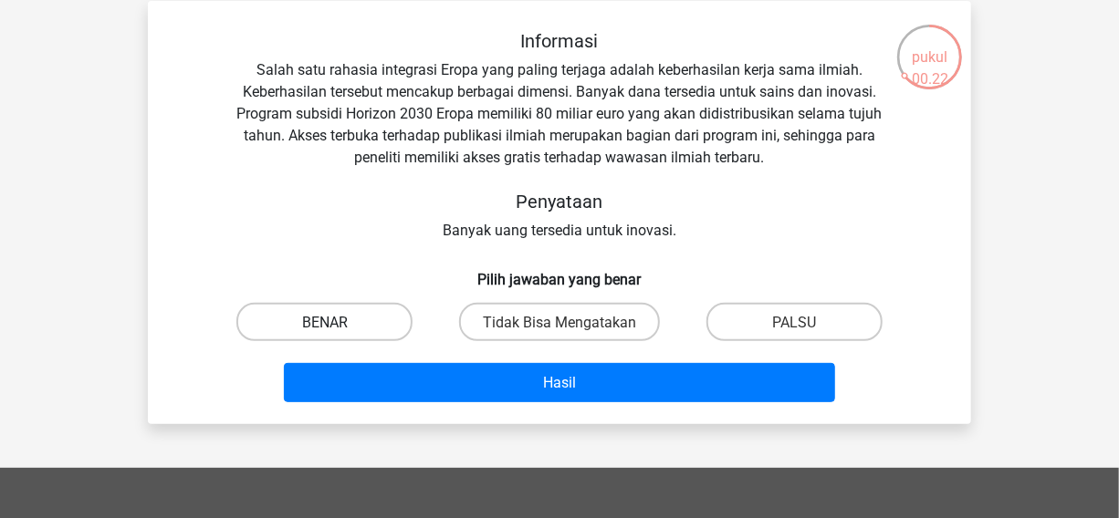
click at [374, 318] on label "BENAR" at bounding box center [324, 321] width 176 height 37
click at [337, 321] on input "BENAR" at bounding box center [331, 327] width 12 height 12
radio input "true"
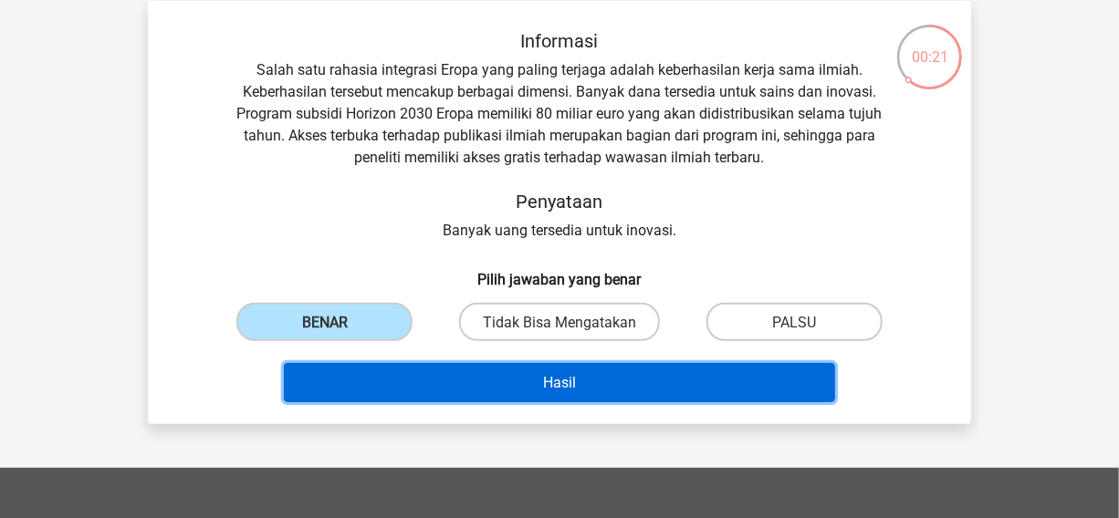
click at [399, 384] on button "Hasil" at bounding box center [560, 382] width 552 height 39
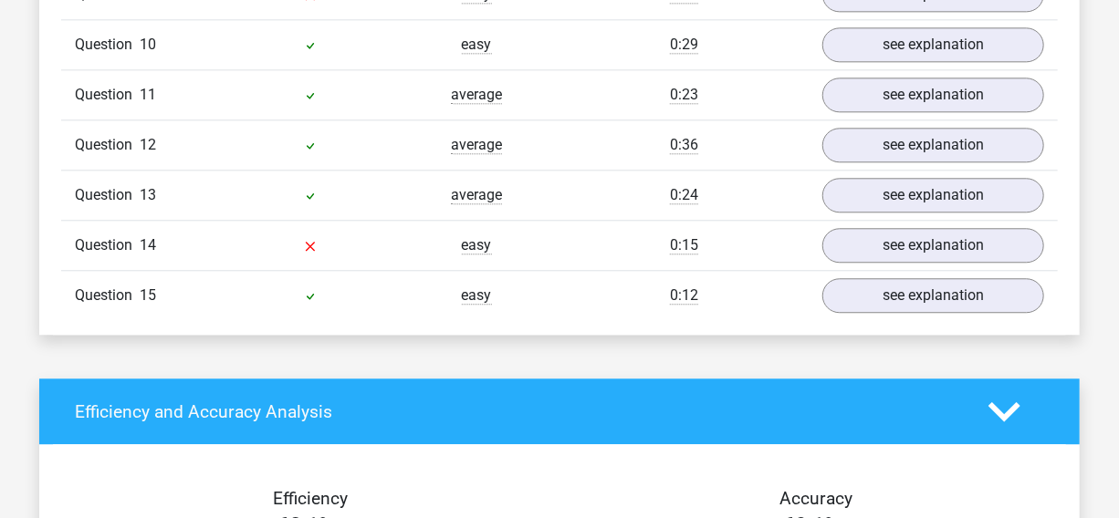
scroll to position [1931, 0]
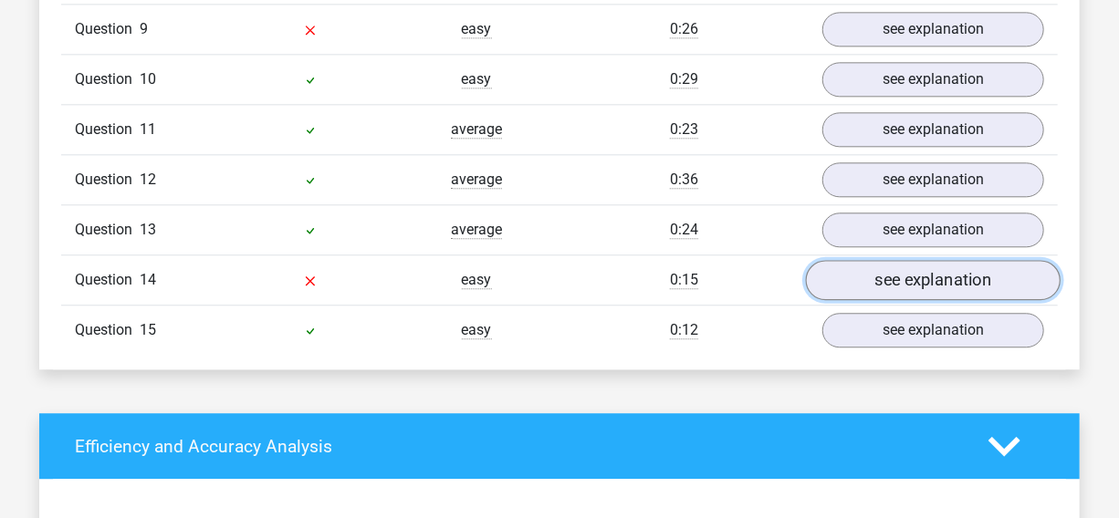
click at [1006, 280] on link "see explanation" at bounding box center [933, 280] width 255 height 40
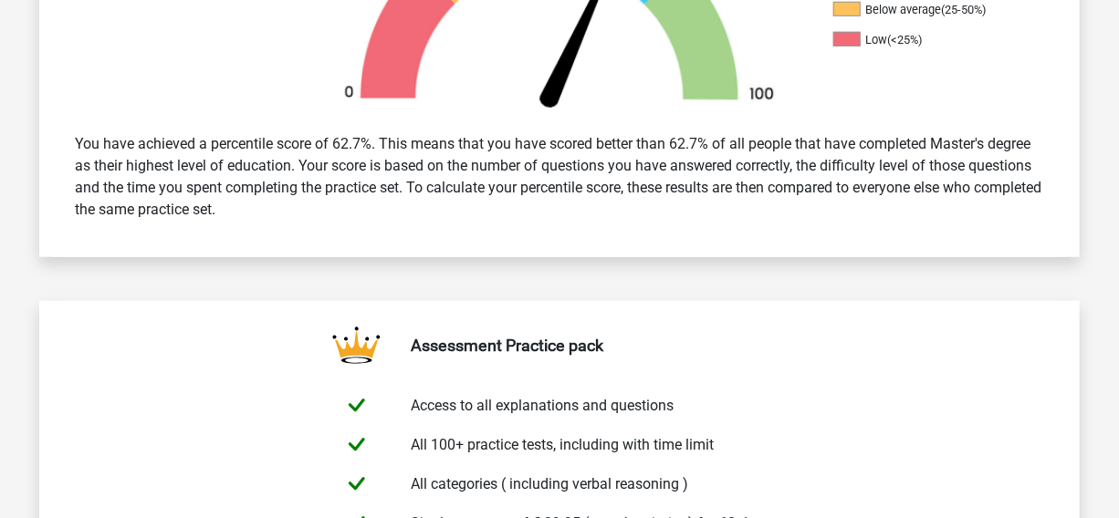
scroll to position [0, 0]
